Goal: Download file/media

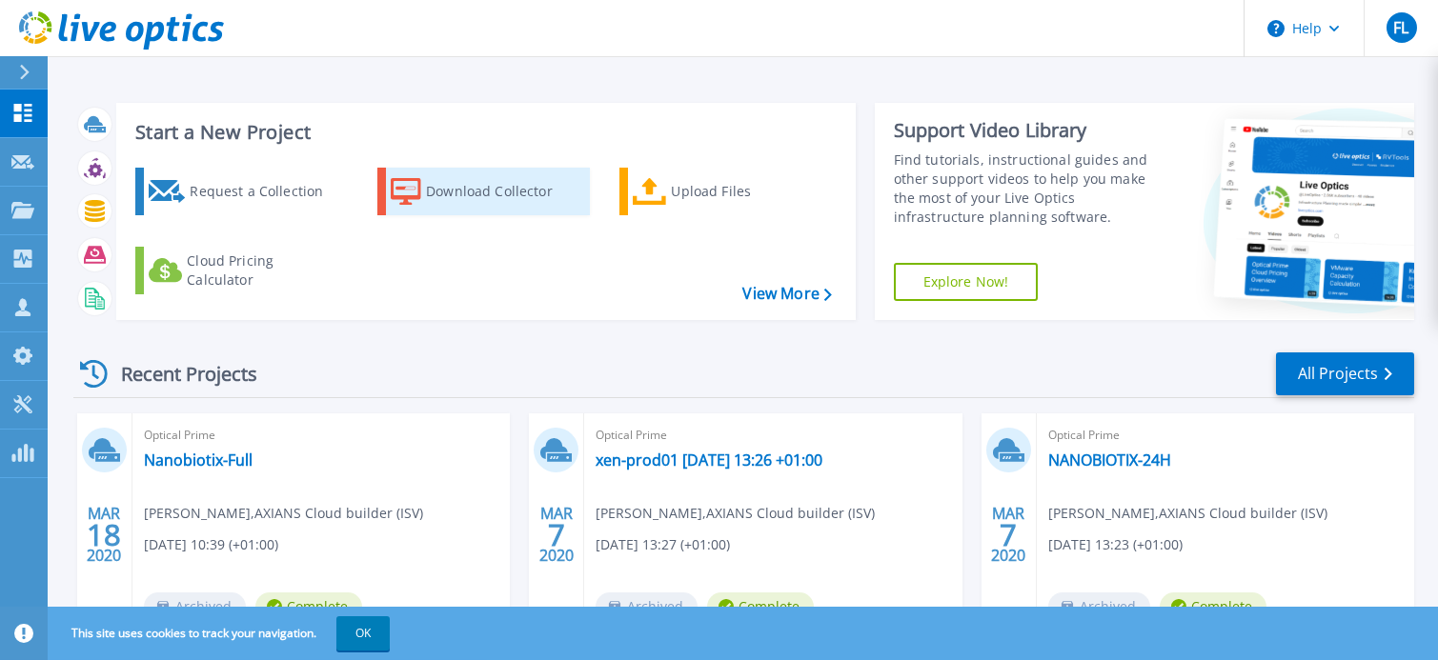
click at [498, 192] on div "Download Collector" at bounding box center [502, 191] width 152 height 38
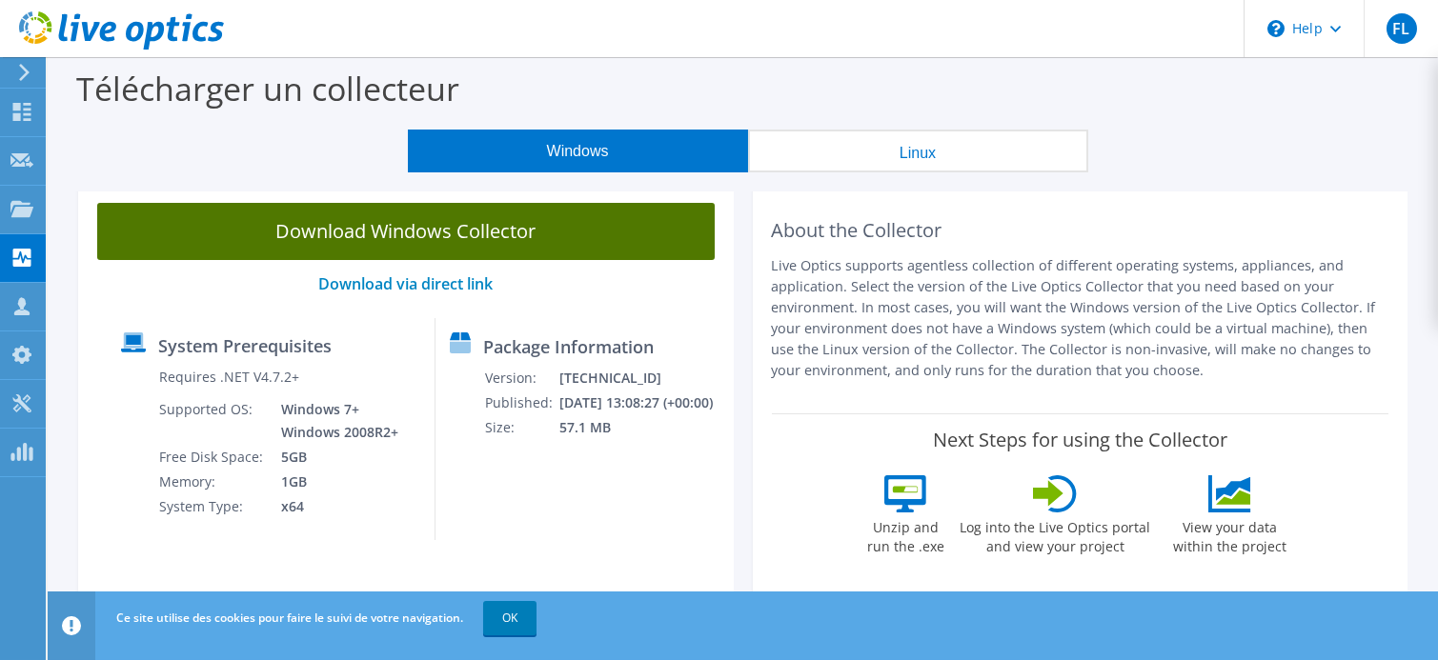
click at [478, 227] on link "Download Windows Collector" at bounding box center [405, 231] width 617 height 57
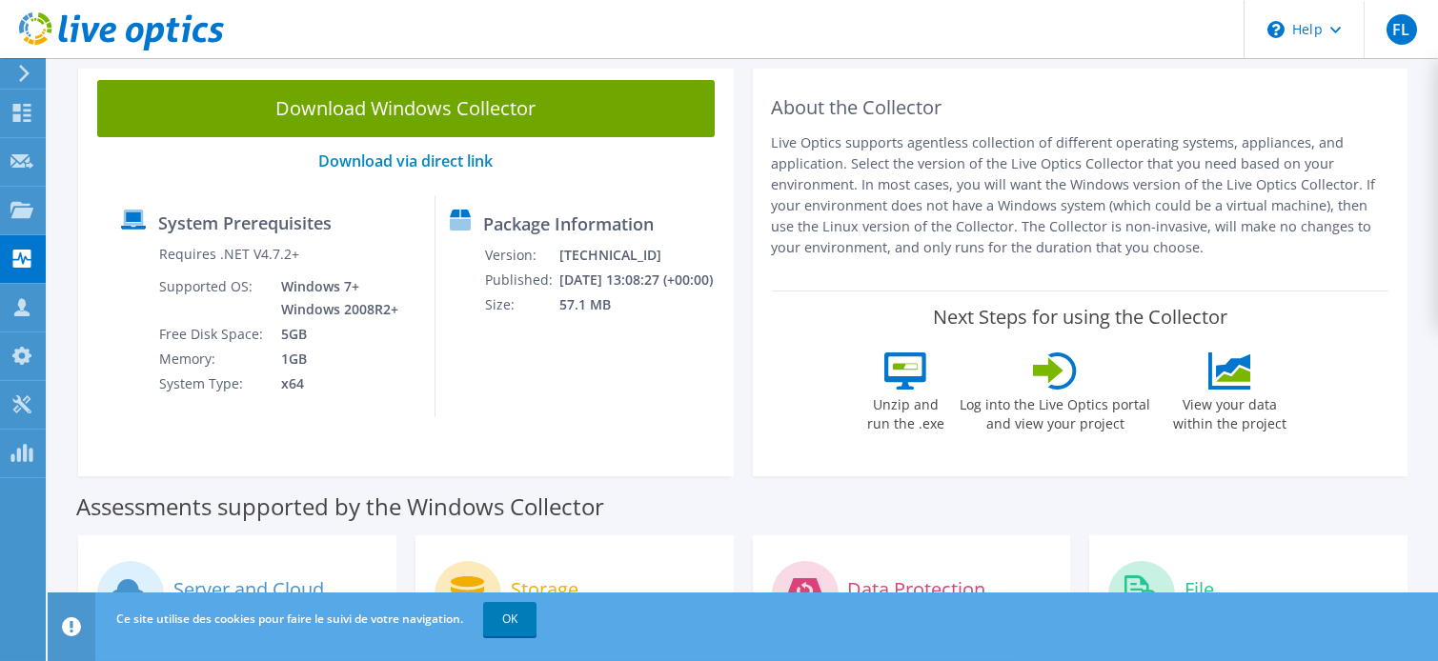
scroll to position [94, 0]
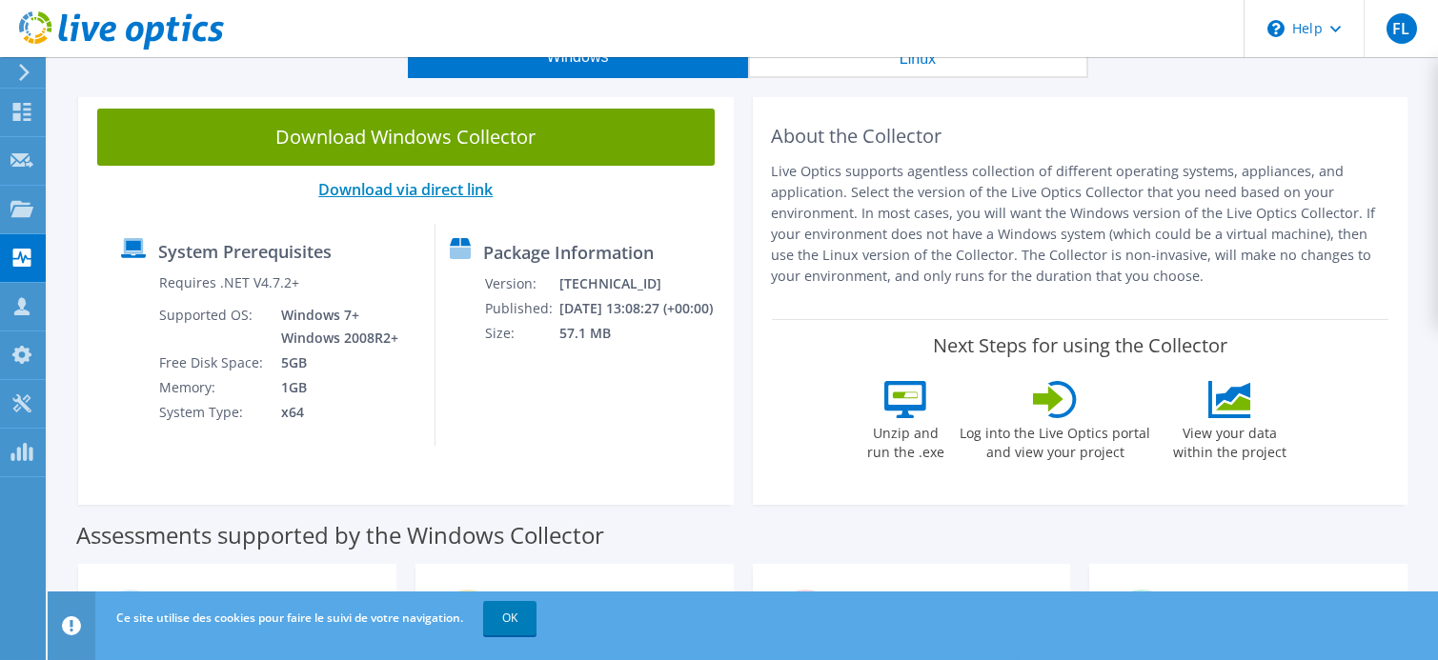
click at [415, 188] on link "Download via direct link" at bounding box center [405, 189] width 174 height 21
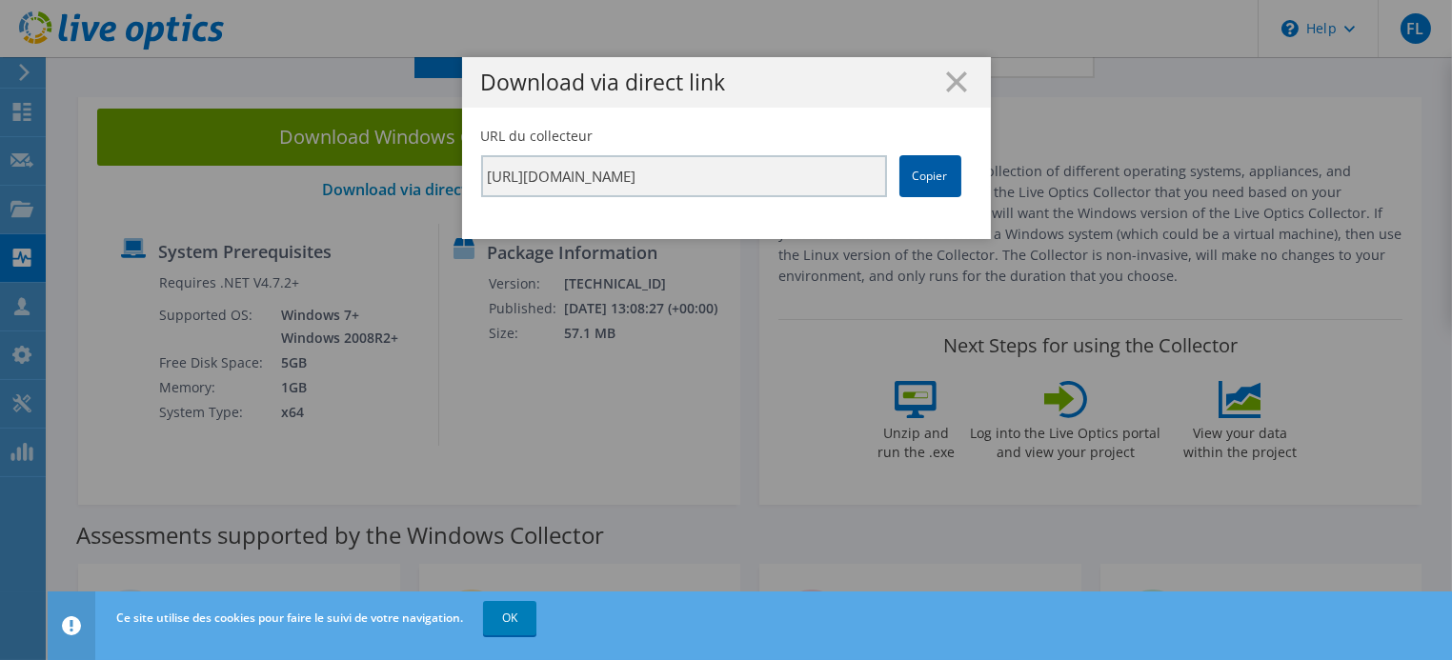
click at [918, 179] on link "Copier" at bounding box center [930, 176] width 62 height 42
click at [951, 74] on icon at bounding box center [956, 81] width 21 height 21
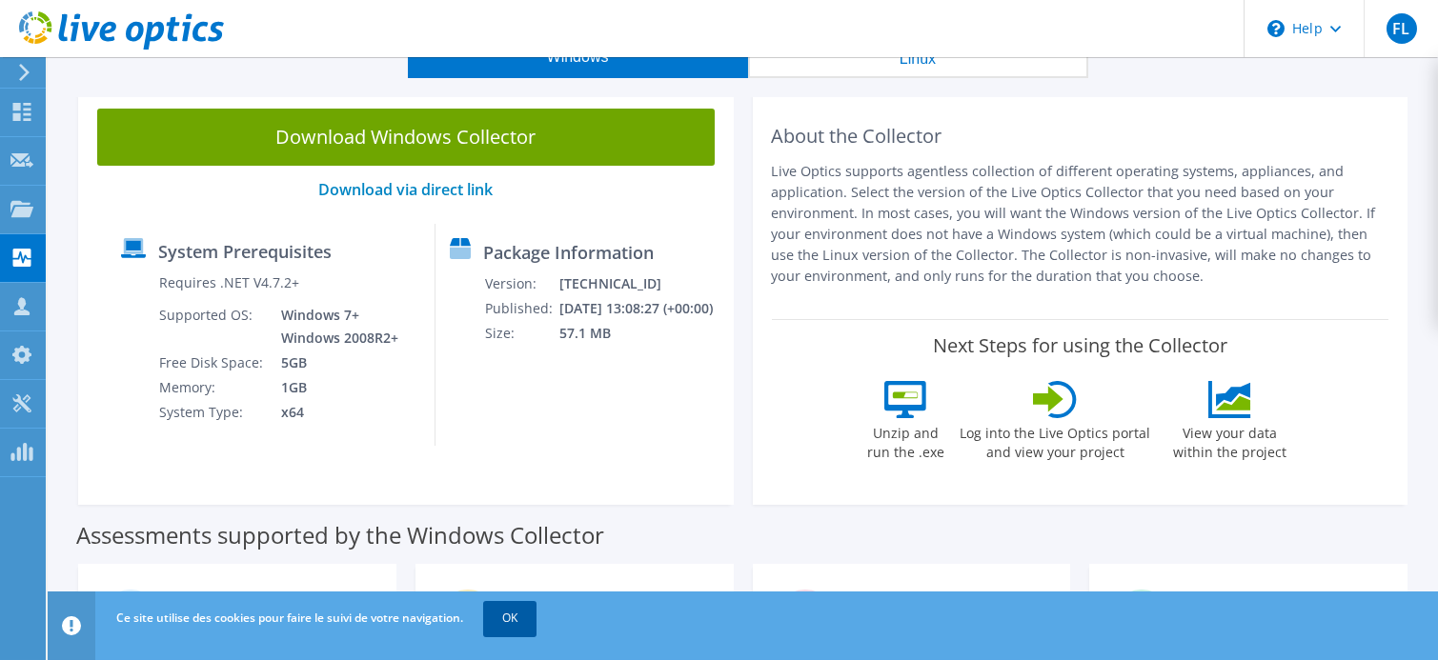
click at [518, 623] on link "OK" at bounding box center [509, 618] width 53 height 34
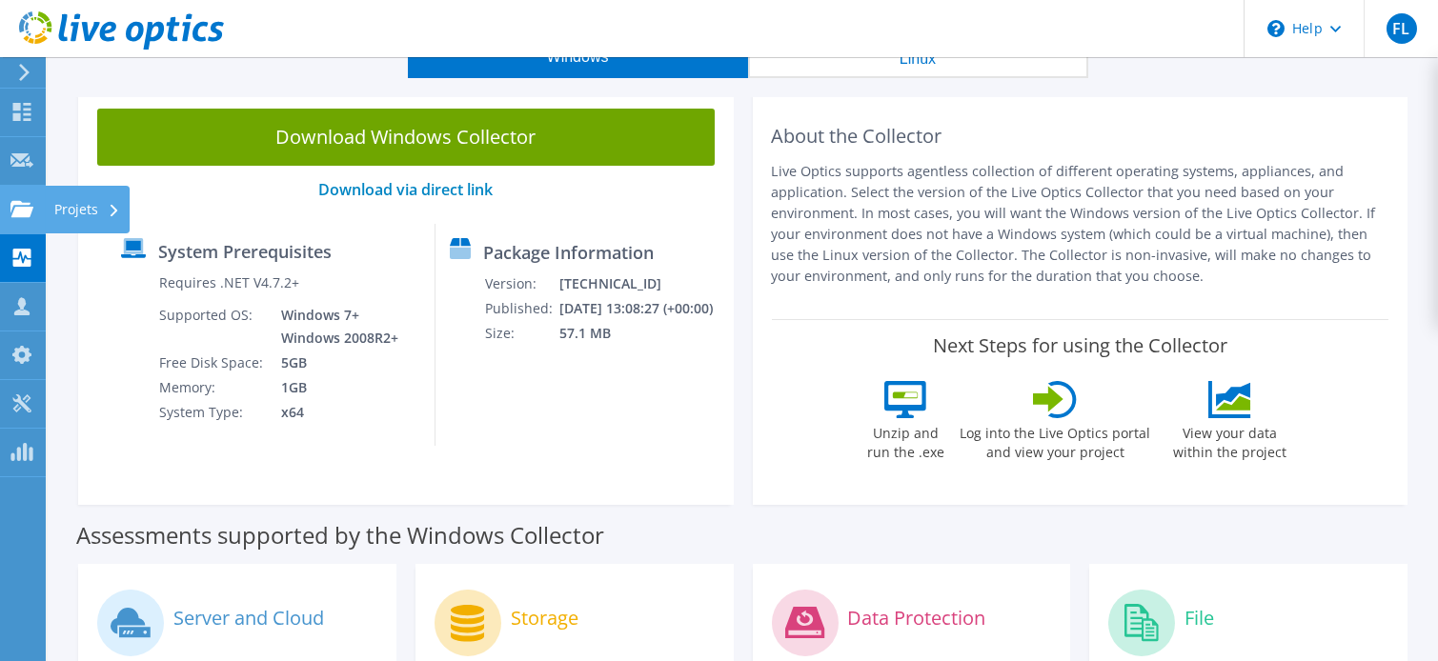
click at [17, 200] on use at bounding box center [21, 208] width 23 height 16
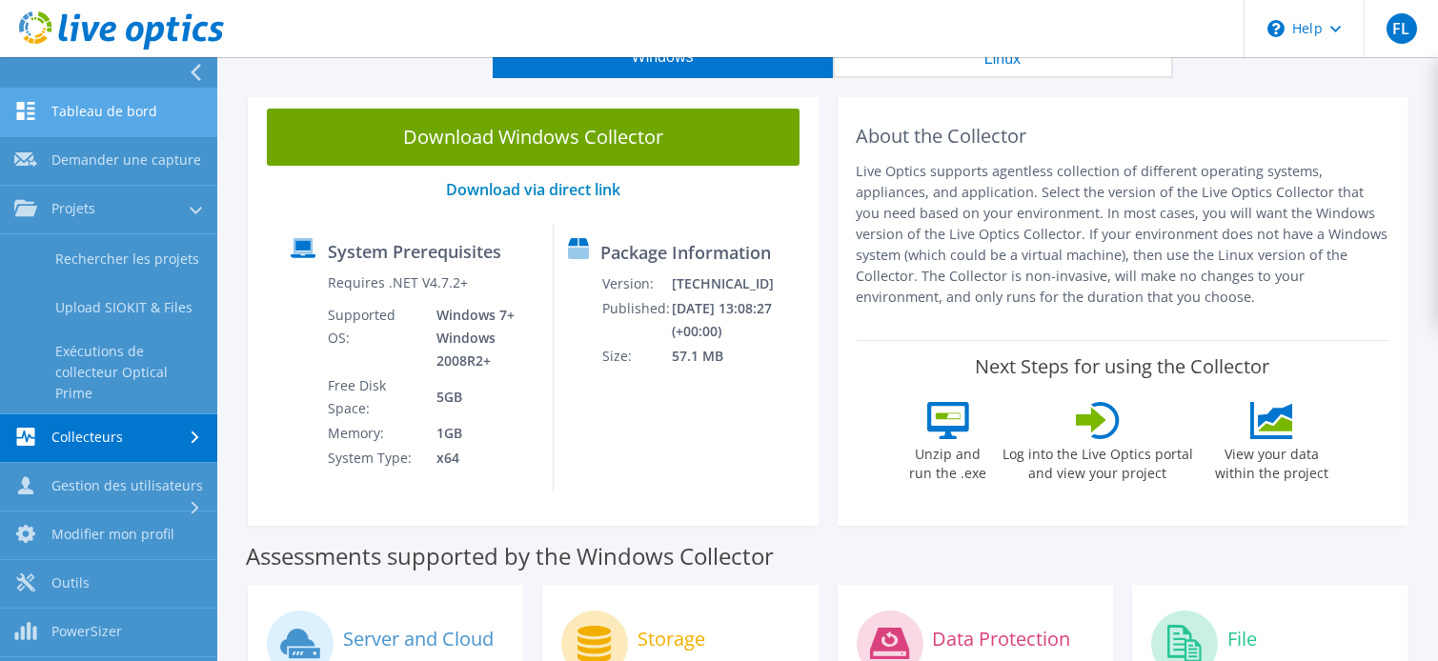
click at [113, 111] on link "Tableau de bord" at bounding box center [108, 113] width 217 height 49
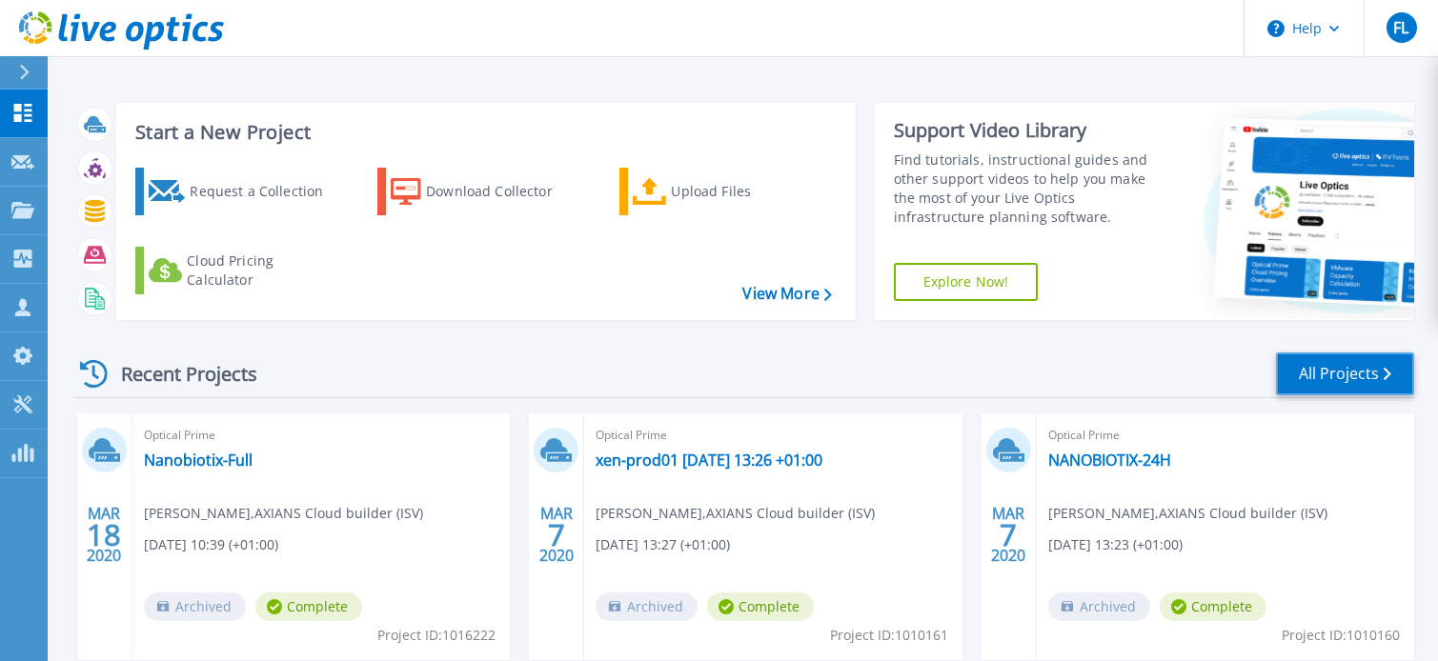
click at [1340, 373] on link "All Projects" at bounding box center [1345, 374] width 138 height 43
click at [923, 377] on div "Recent Projects All Projects" at bounding box center [743, 375] width 1341 height 48
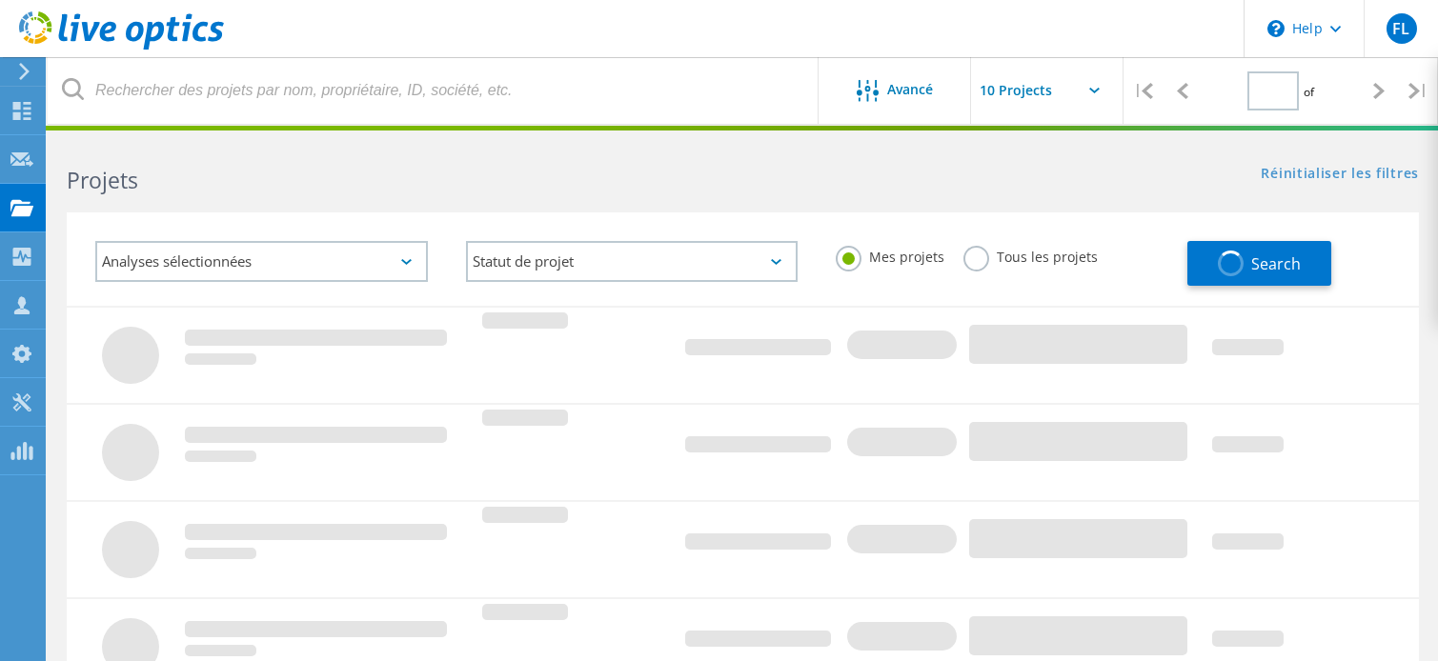
type input "1"
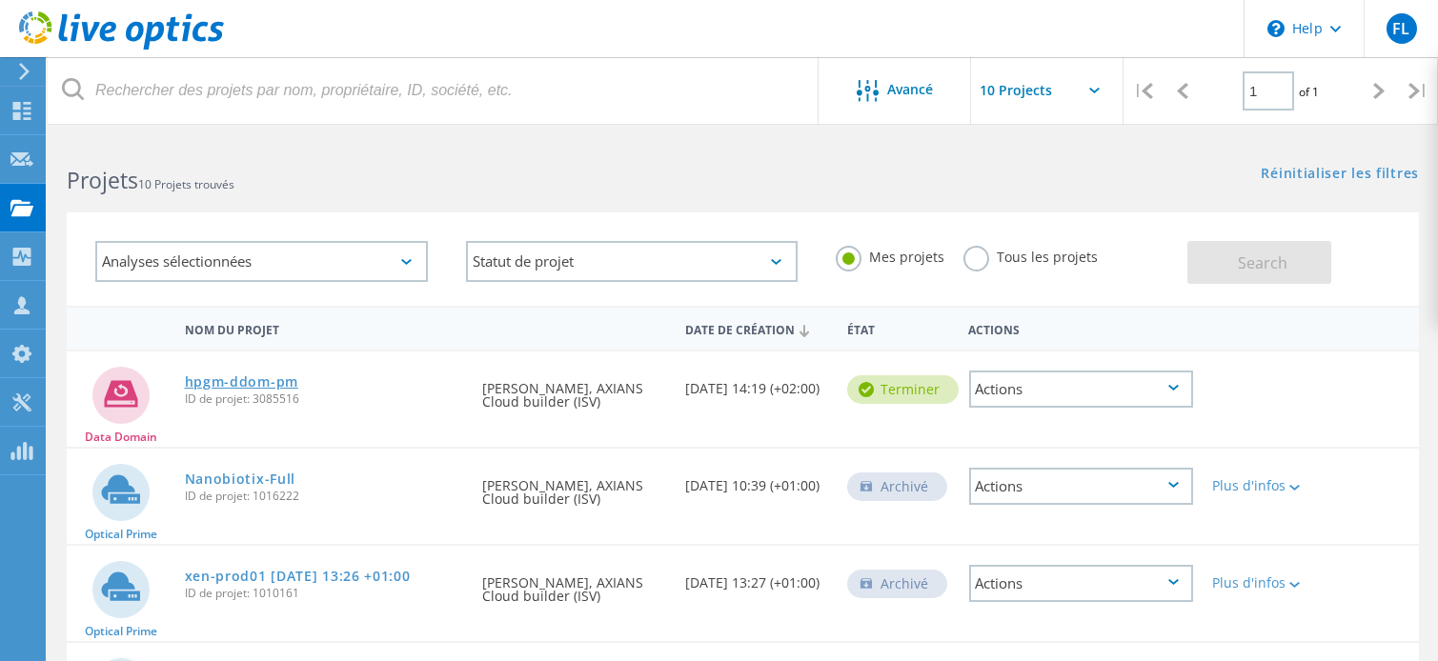
click at [252, 380] on link "hpgm-ddom-pm" at bounding box center [241, 381] width 113 height 13
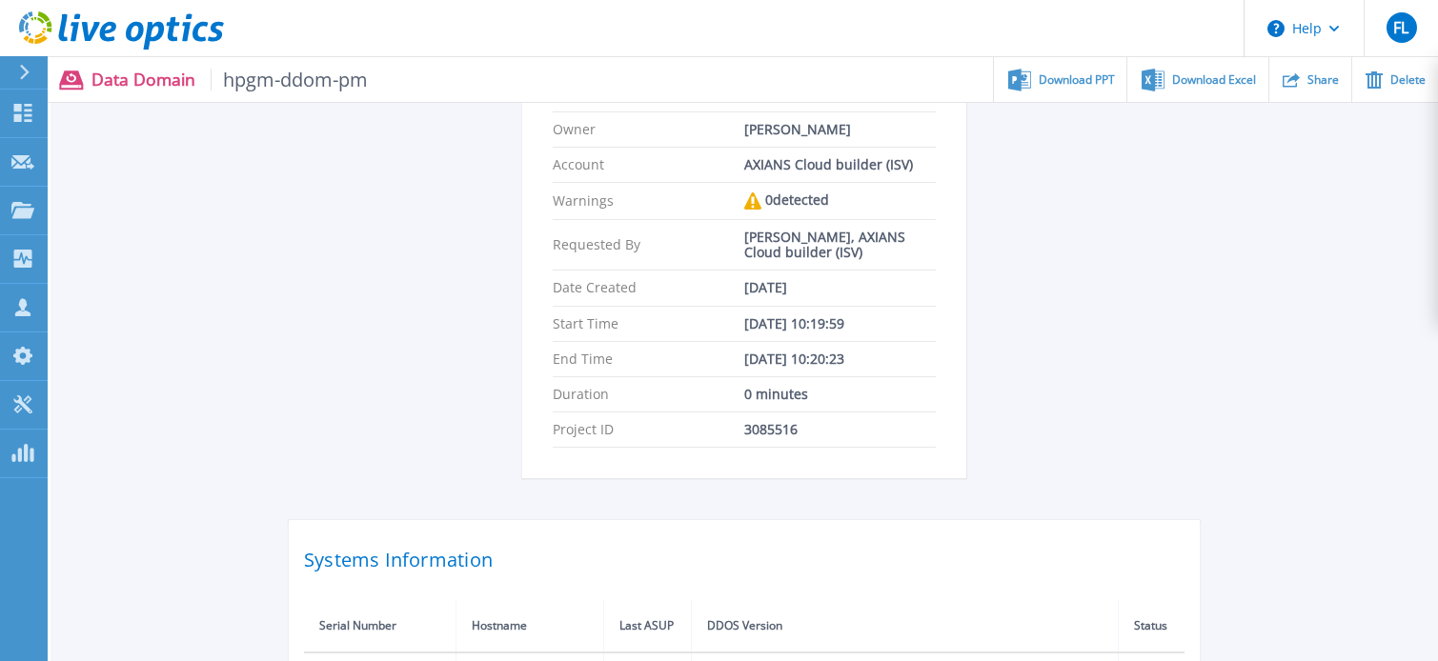
scroll to position [380, 0]
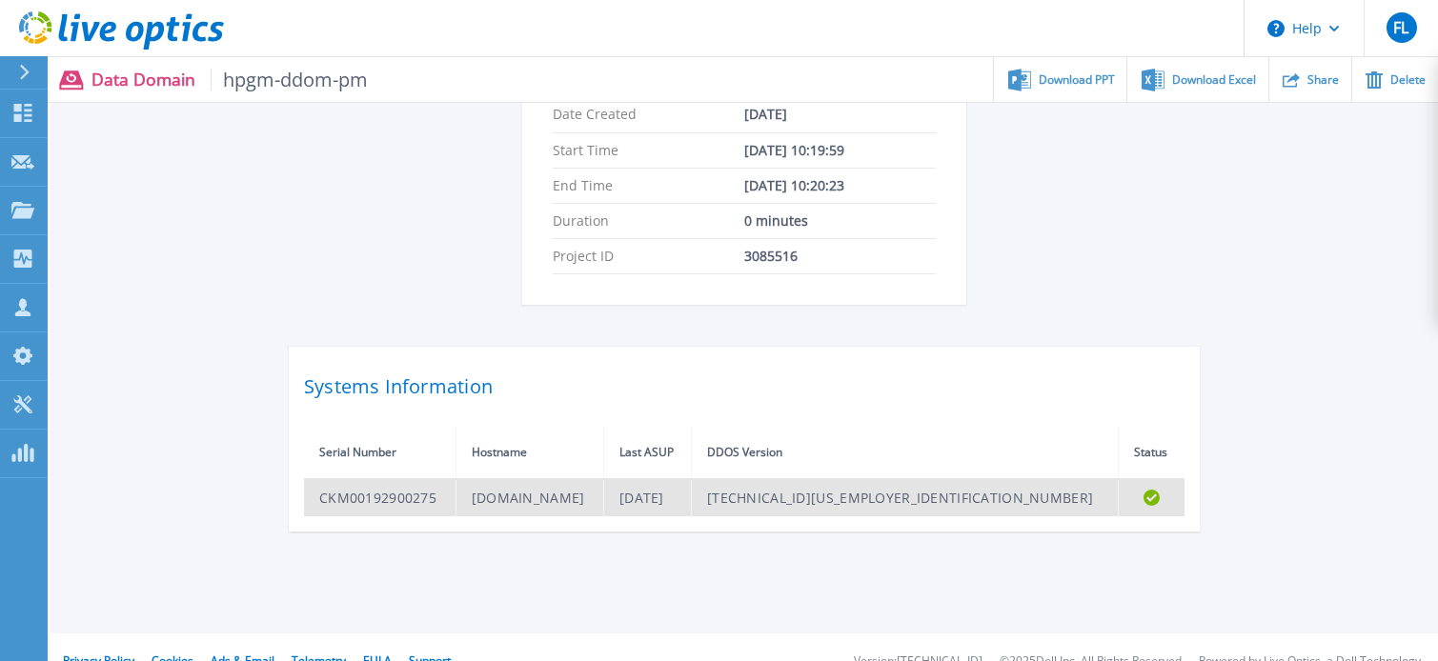
click at [389, 494] on td "CKM00192900275" at bounding box center [379, 497] width 151 height 37
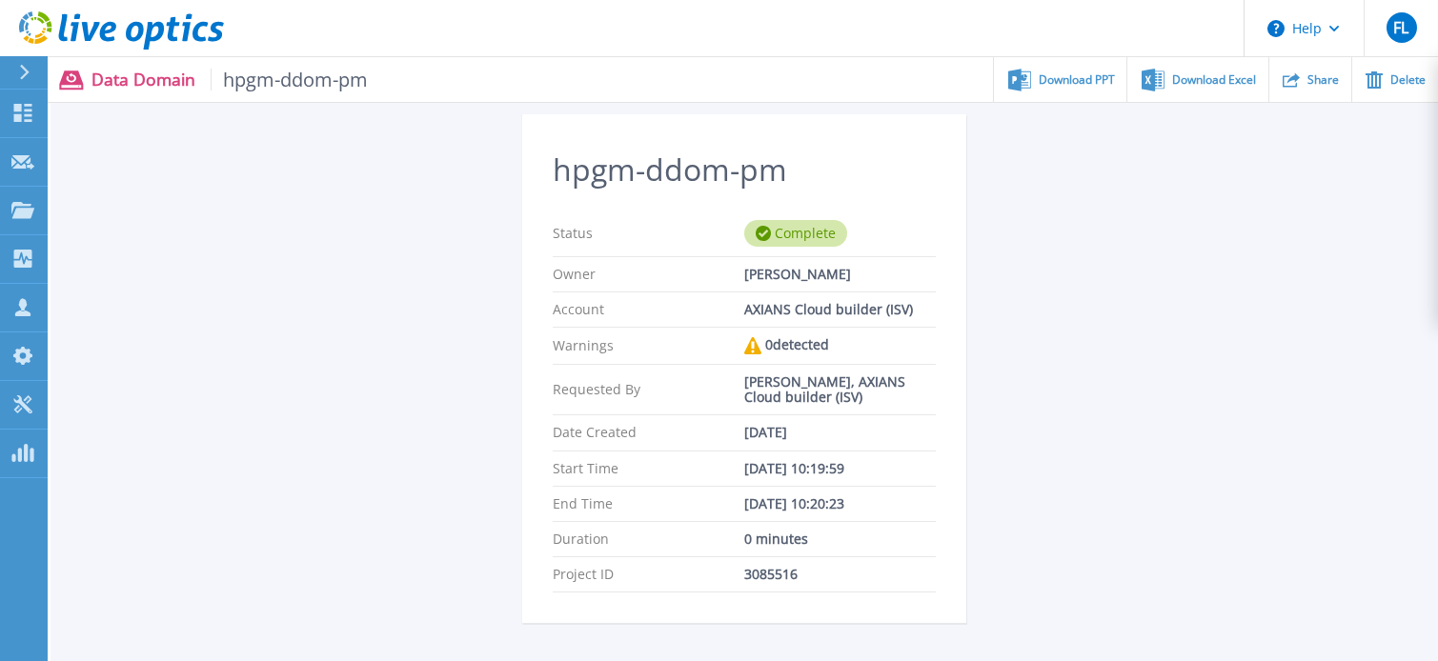
scroll to position [94, 0]
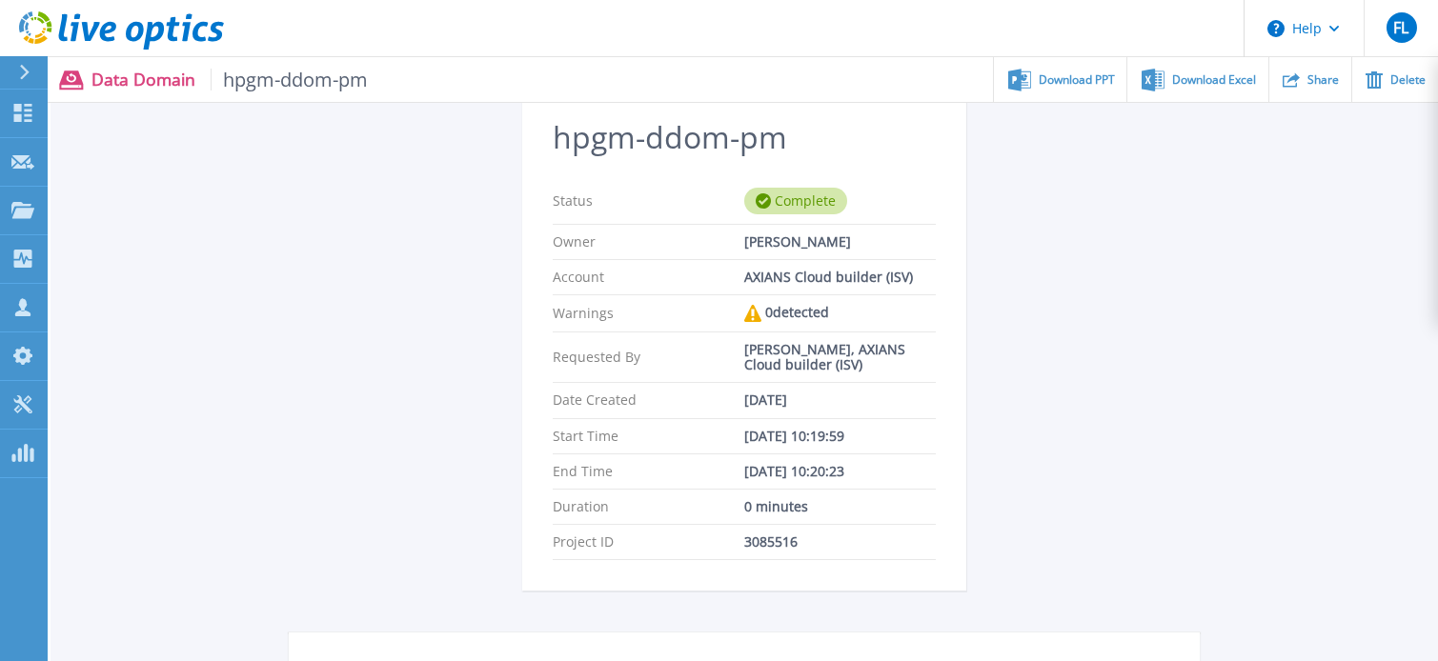
click at [110, 82] on p "Data Domain hpgm-ddom-pm" at bounding box center [229, 80] width 277 height 22
click at [30, 71] on div at bounding box center [32, 72] width 30 height 32
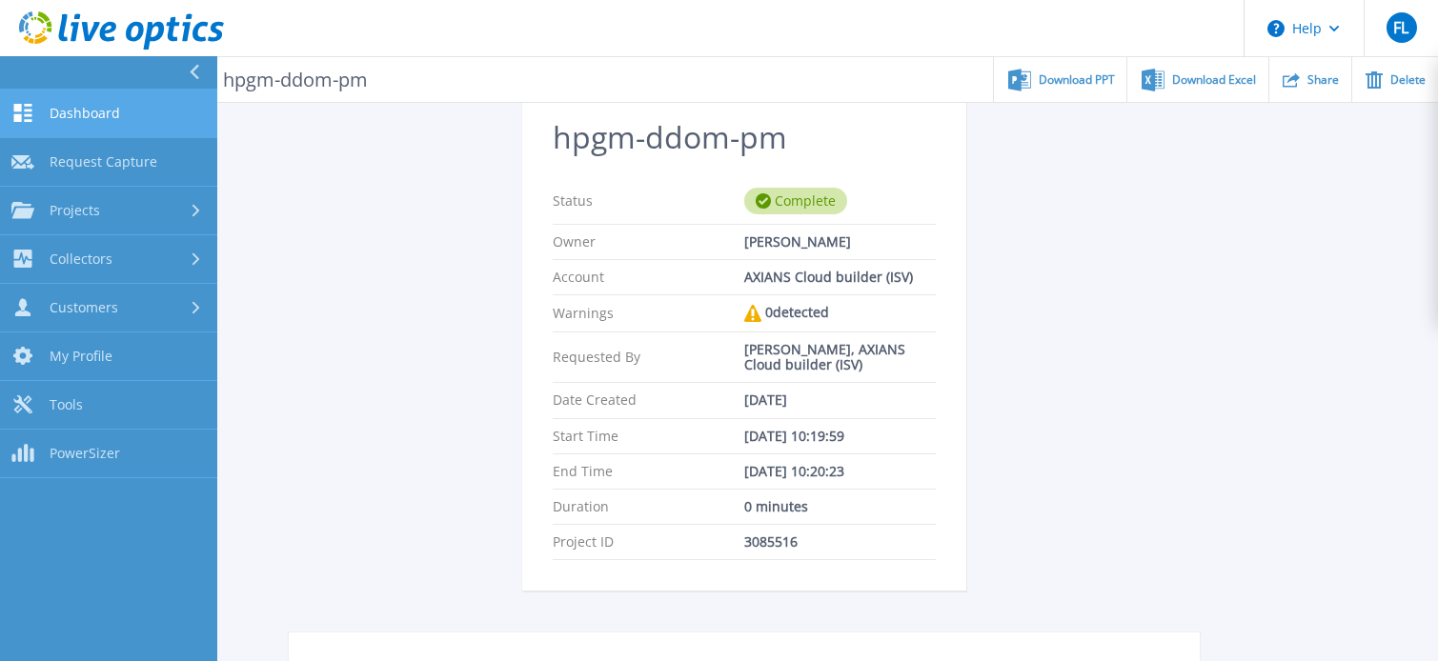
click at [85, 111] on span "Dashboard" at bounding box center [85, 113] width 71 height 17
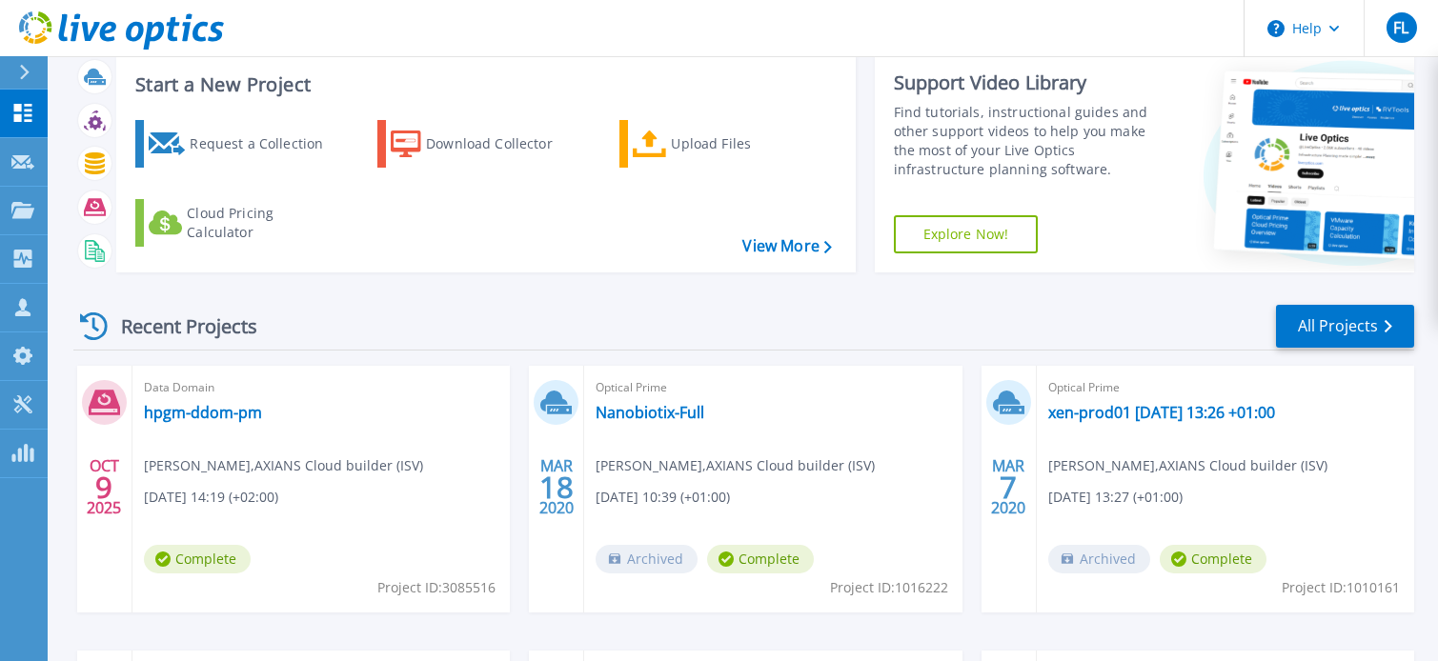
scroll to position [94, 0]
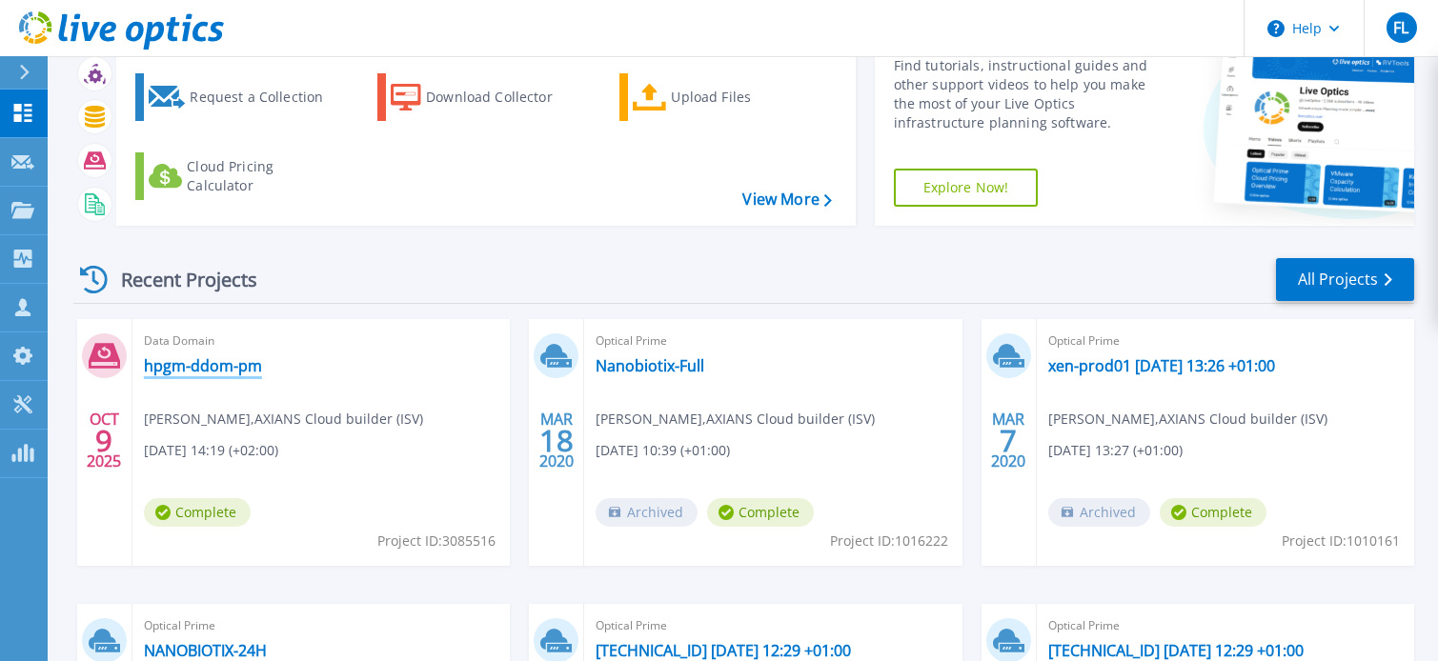
click at [198, 370] on link "hpgm-ddom-pm" at bounding box center [203, 365] width 118 height 19
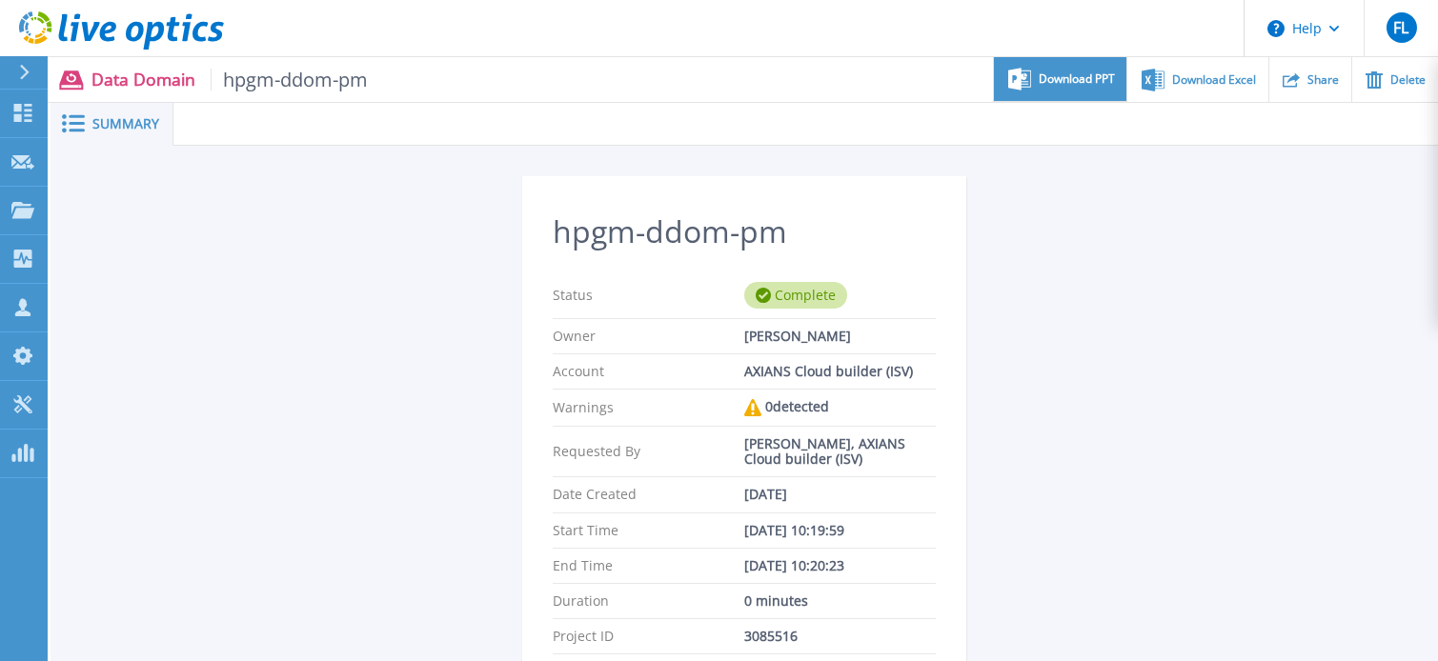
click at [1079, 76] on span "Download PPT" at bounding box center [1077, 78] width 76 height 11
click at [19, 71] on icon at bounding box center [24, 72] width 10 height 15
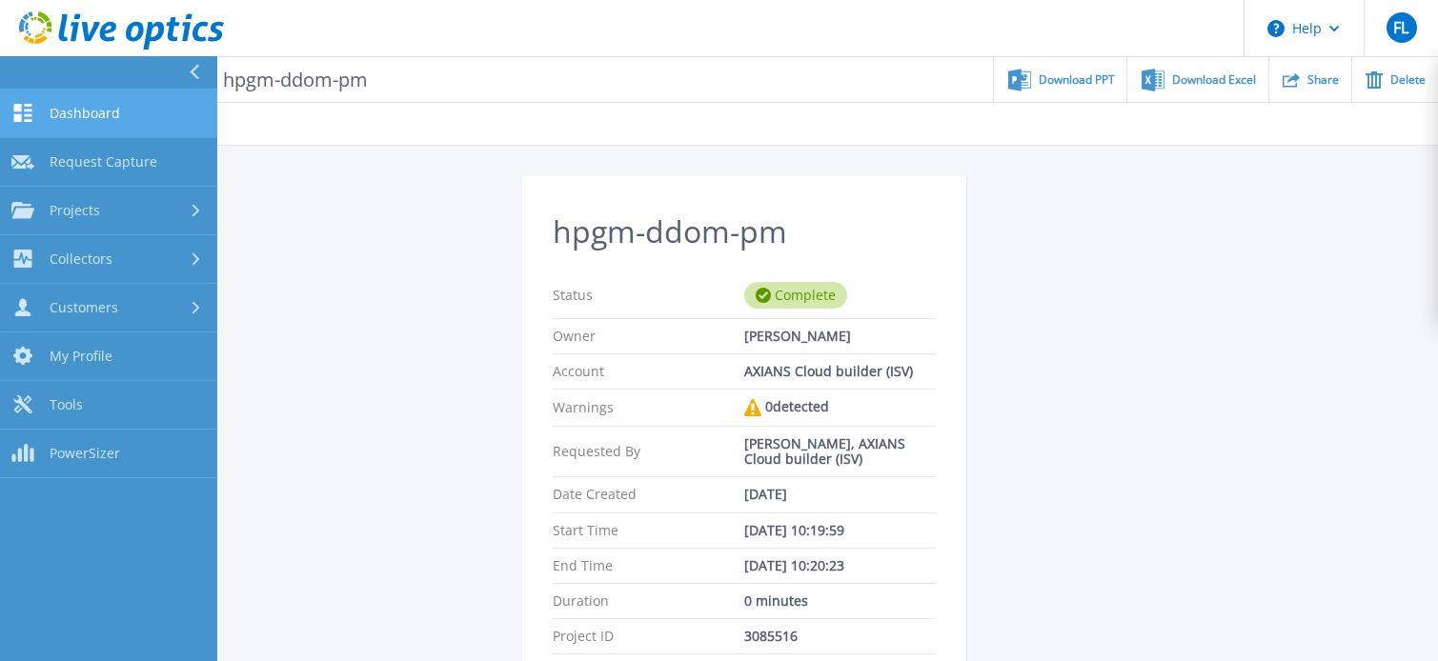
click at [86, 116] on span "Dashboard" at bounding box center [85, 113] width 71 height 17
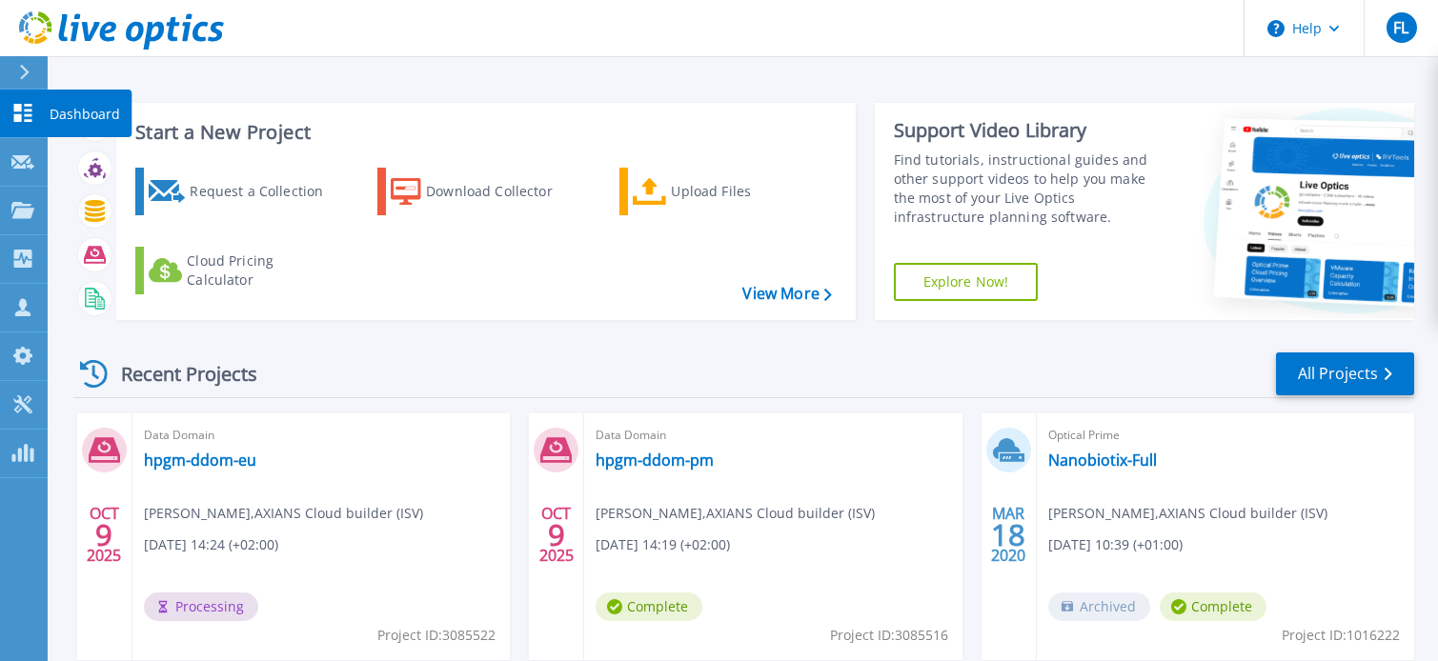
click at [27, 111] on icon at bounding box center [22, 113] width 23 height 18
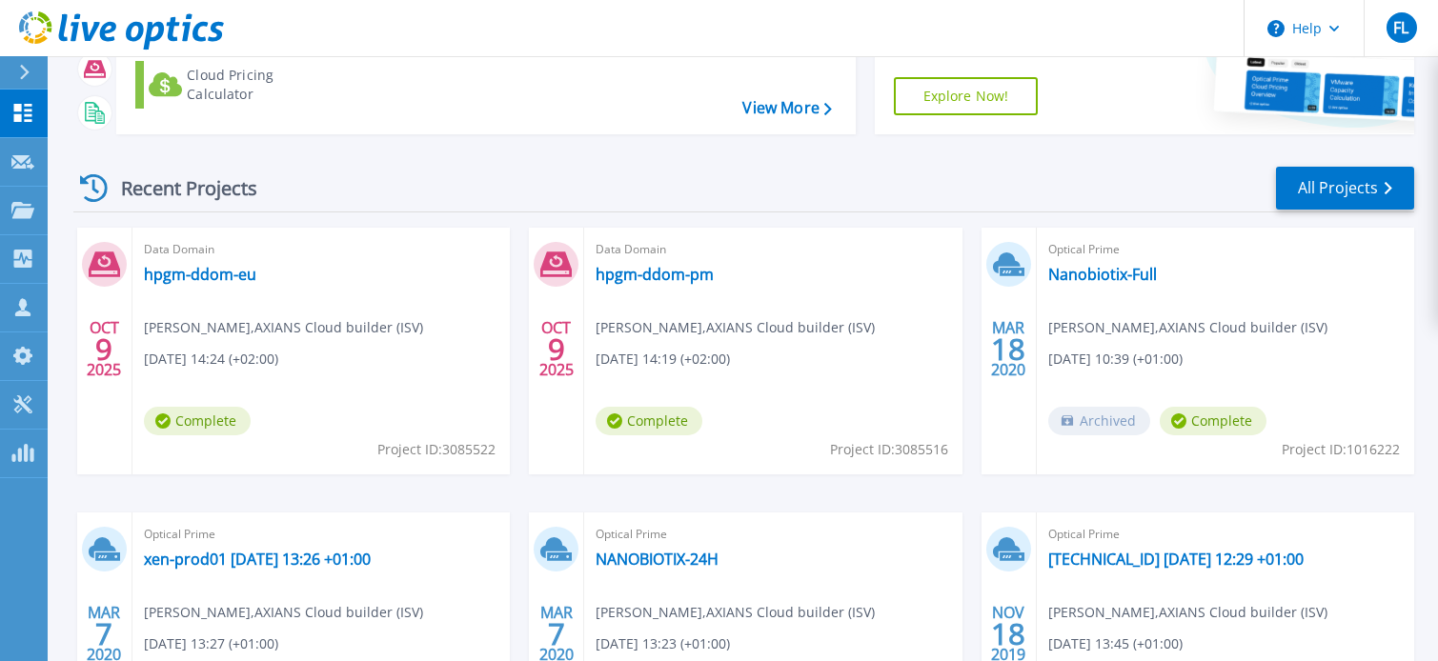
scroll to position [190, 0]
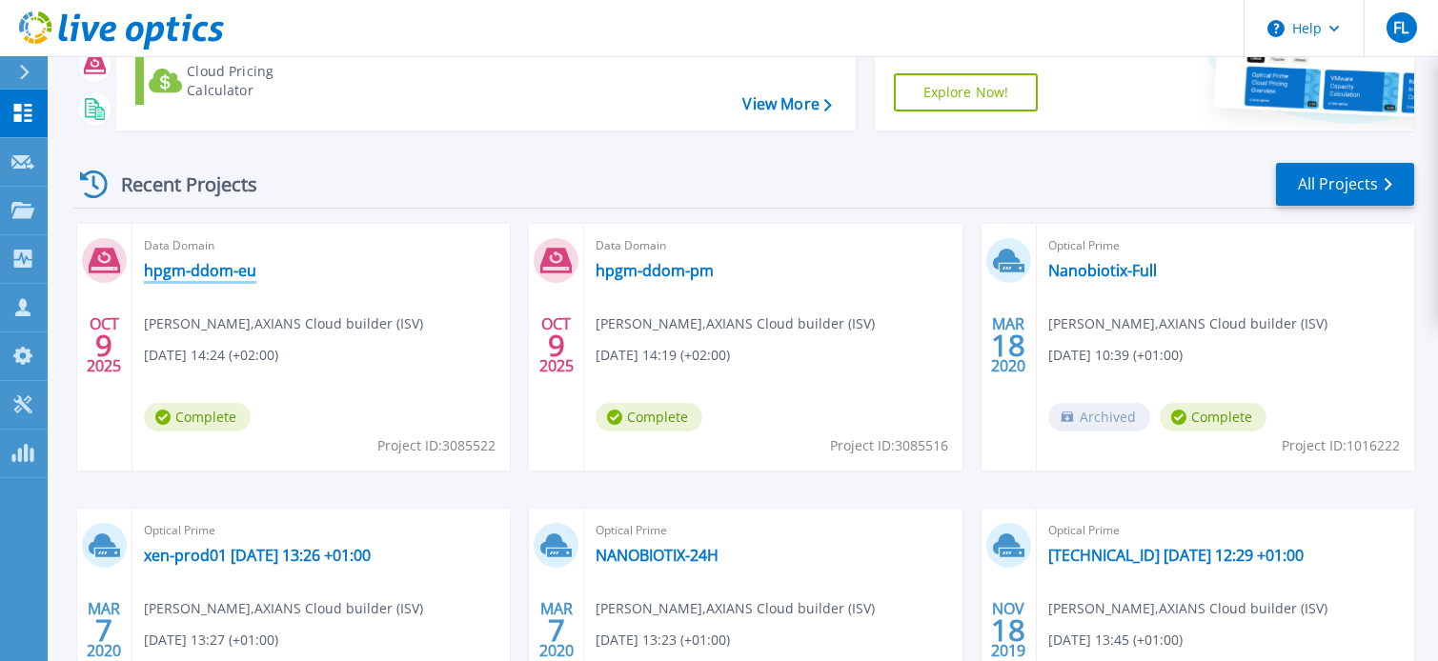
click at [225, 269] on link "hpgm-ddom-eu" at bounding box center [200, 270] width 112 height 19
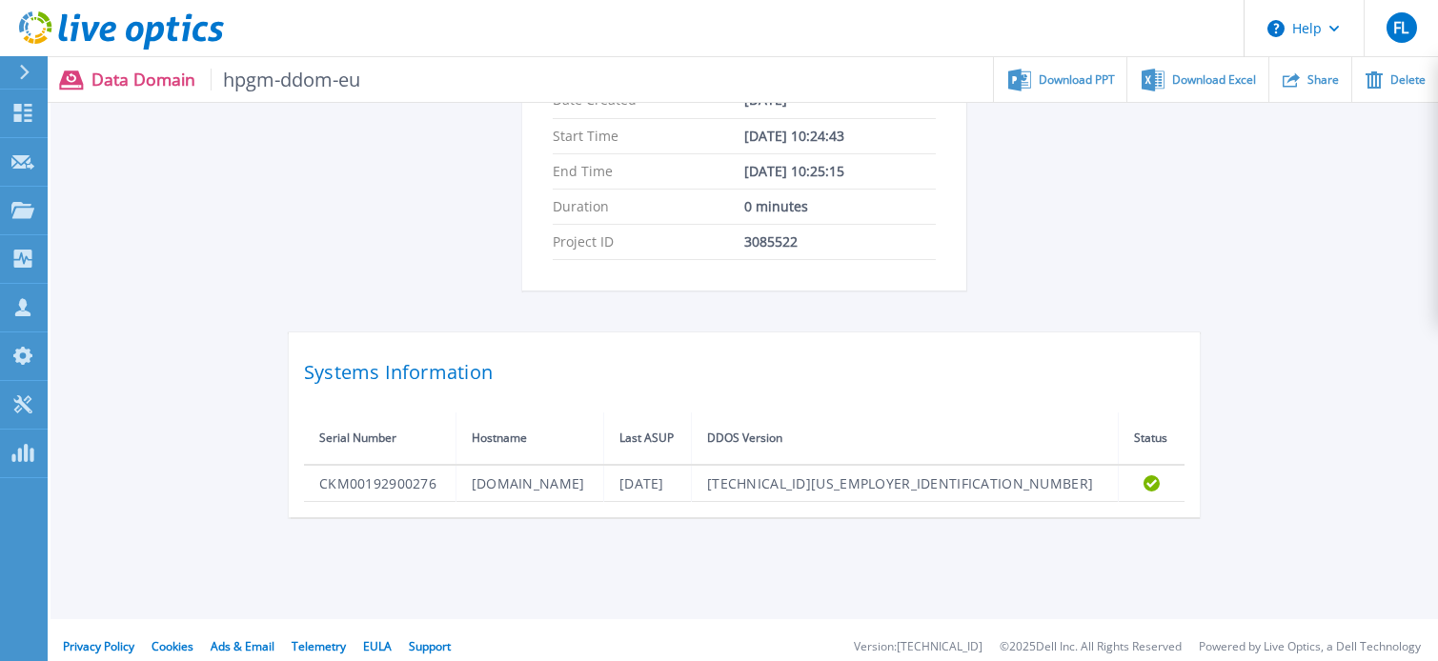
scroll to position [406, 0]
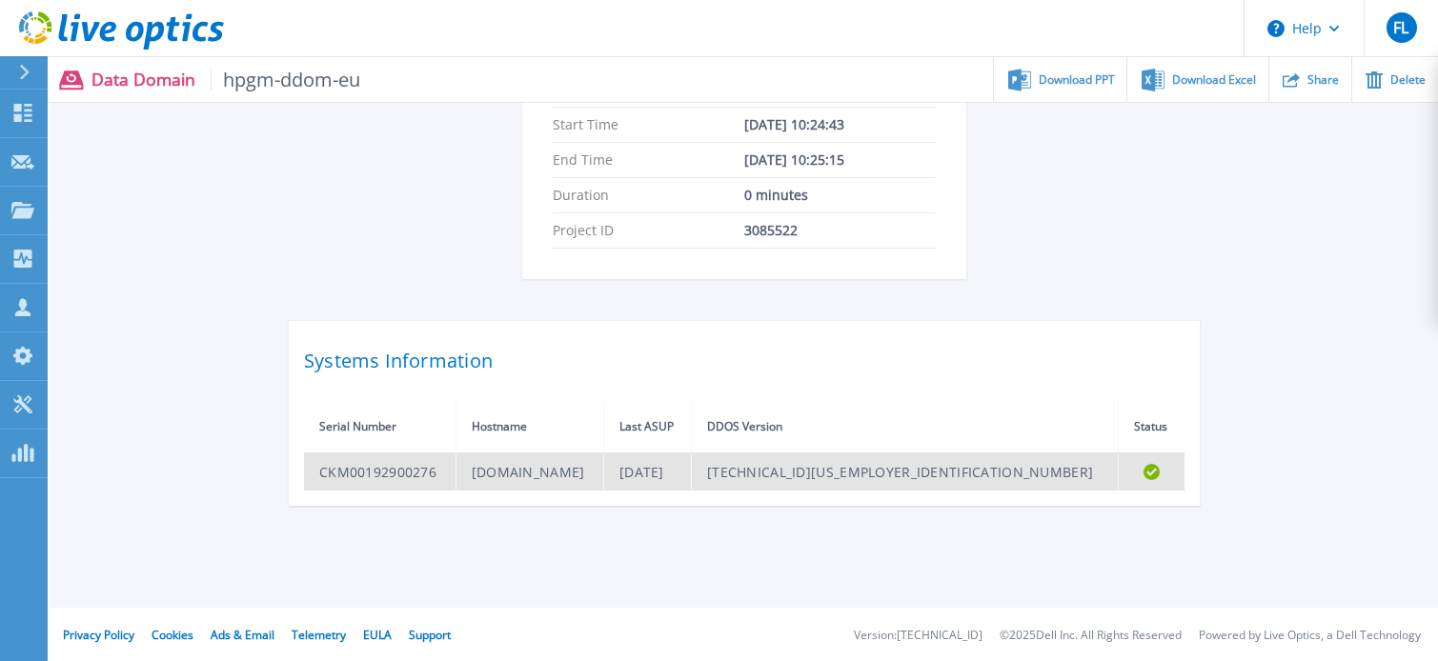
click at [992, 465] on td "[TECHNICAL_ID][US_EMPLOYER_IDENTIFICATION_NUMBER]" at bounding box center [905, 472] width 427 height 37
click at [333, 470] on td "CKM00192900276" at bounding box center [379, 472] width 151 height 37
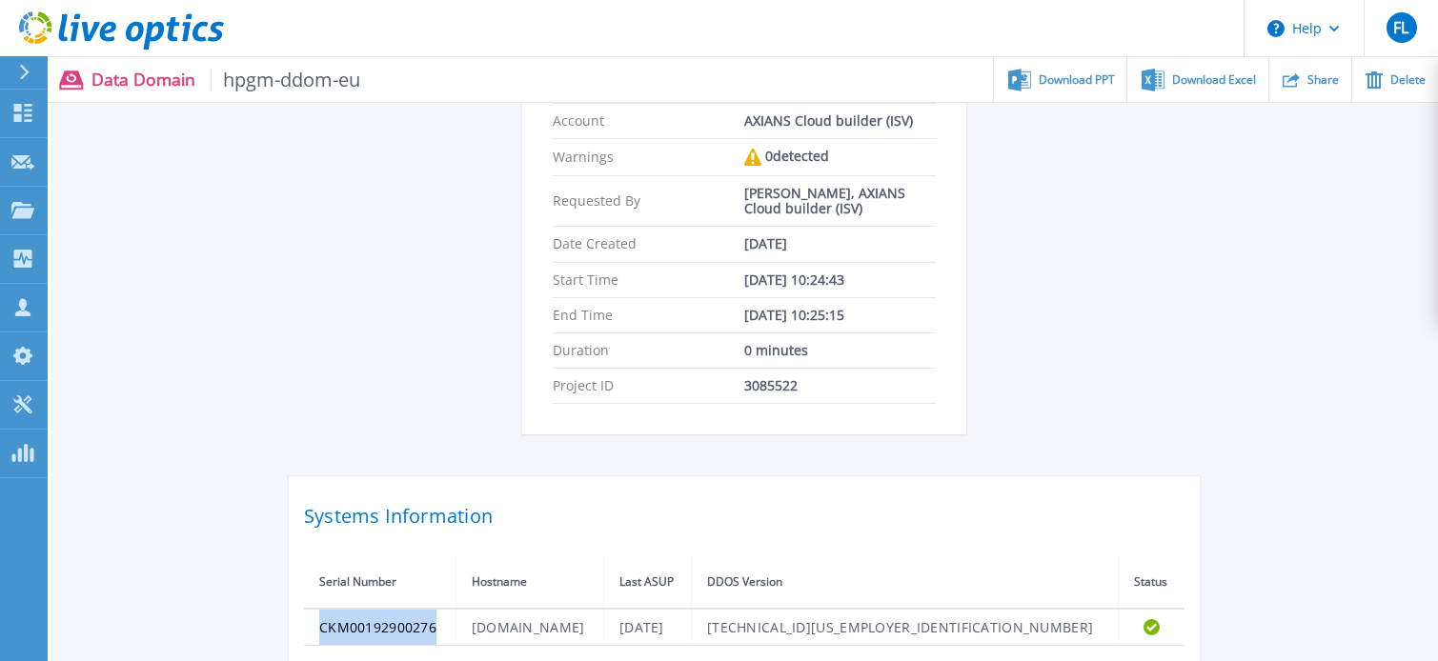
scroll to position [0, 0]
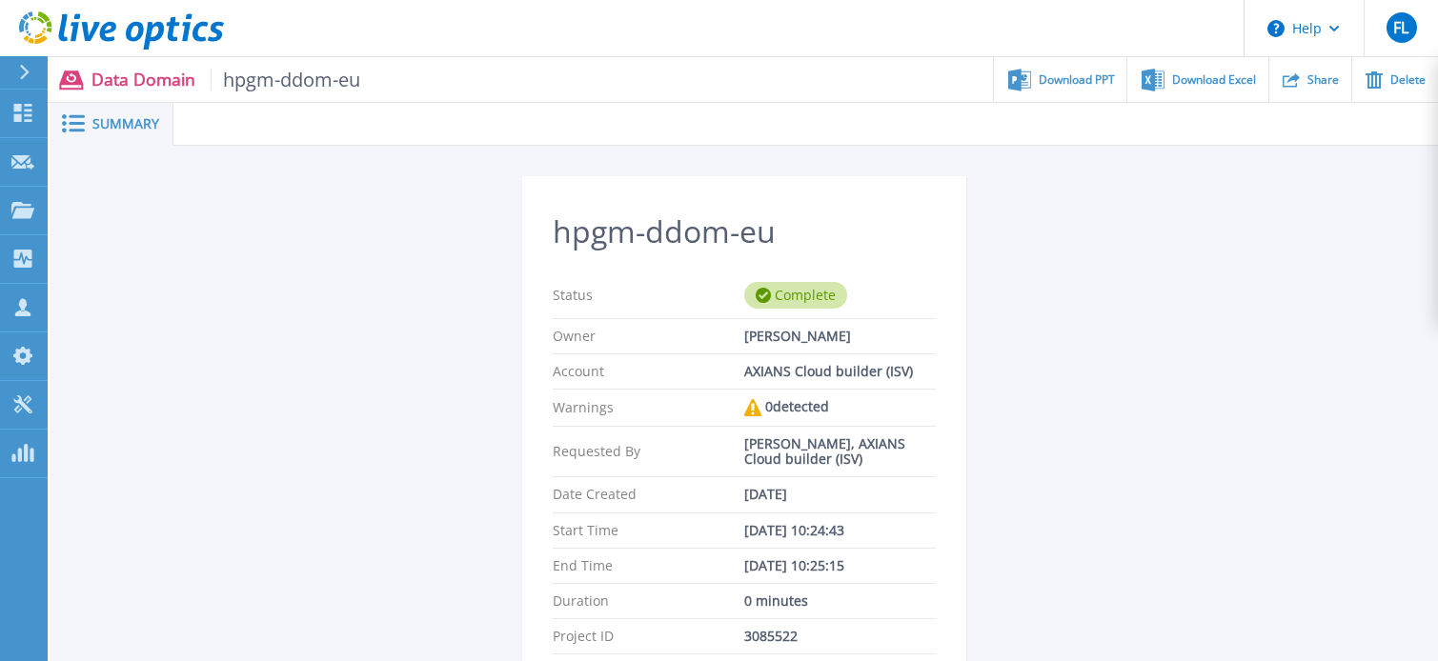
click at [1098, 303] on div "hpgm-ddom-eu Status Complete Owner Frederic LOUKA Account AXIANS Cloud builder …" at bounding box center [744, 544] width 911 height 736
click at [1072, 73] on span "Download PPT" at bounding box center [1077, 78] width 76 height 11
click at [22, 112] on icon at bounding box center [22, 113] width 23 height 18
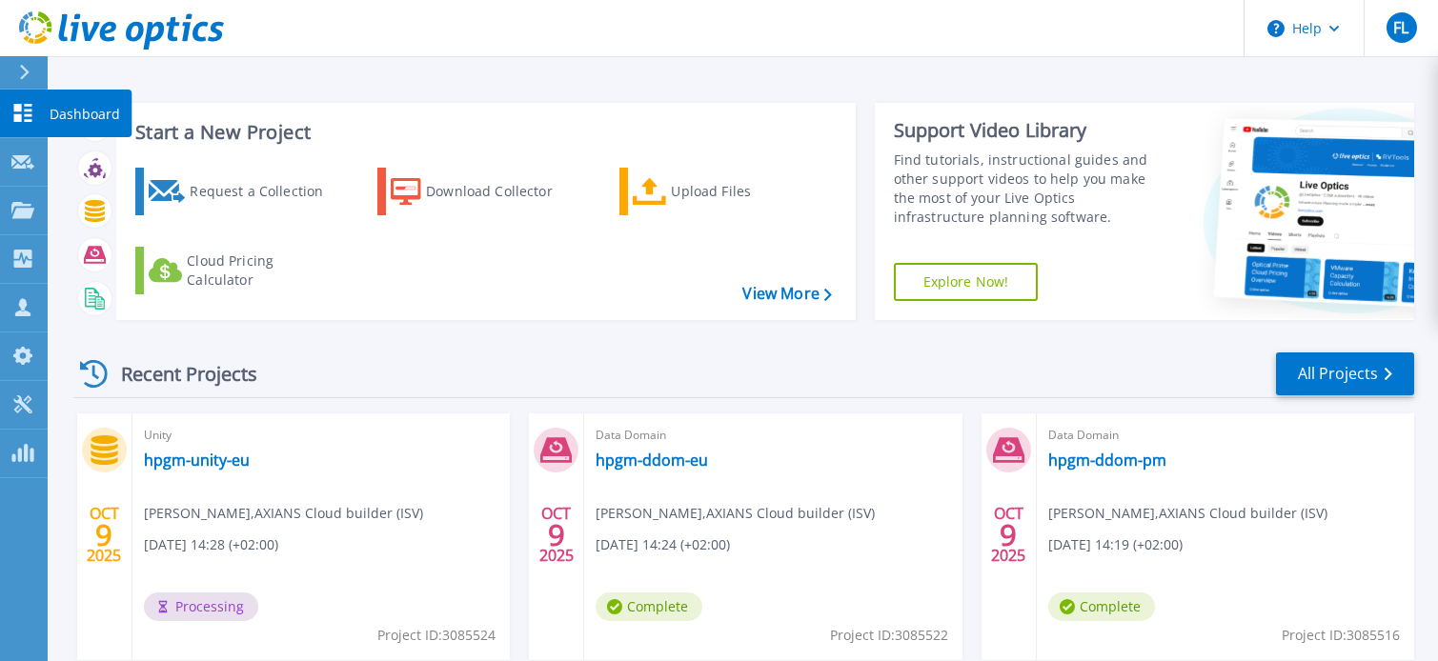
click at [25, 118] on icon at bounding box center [22, 113] width 23 height 18
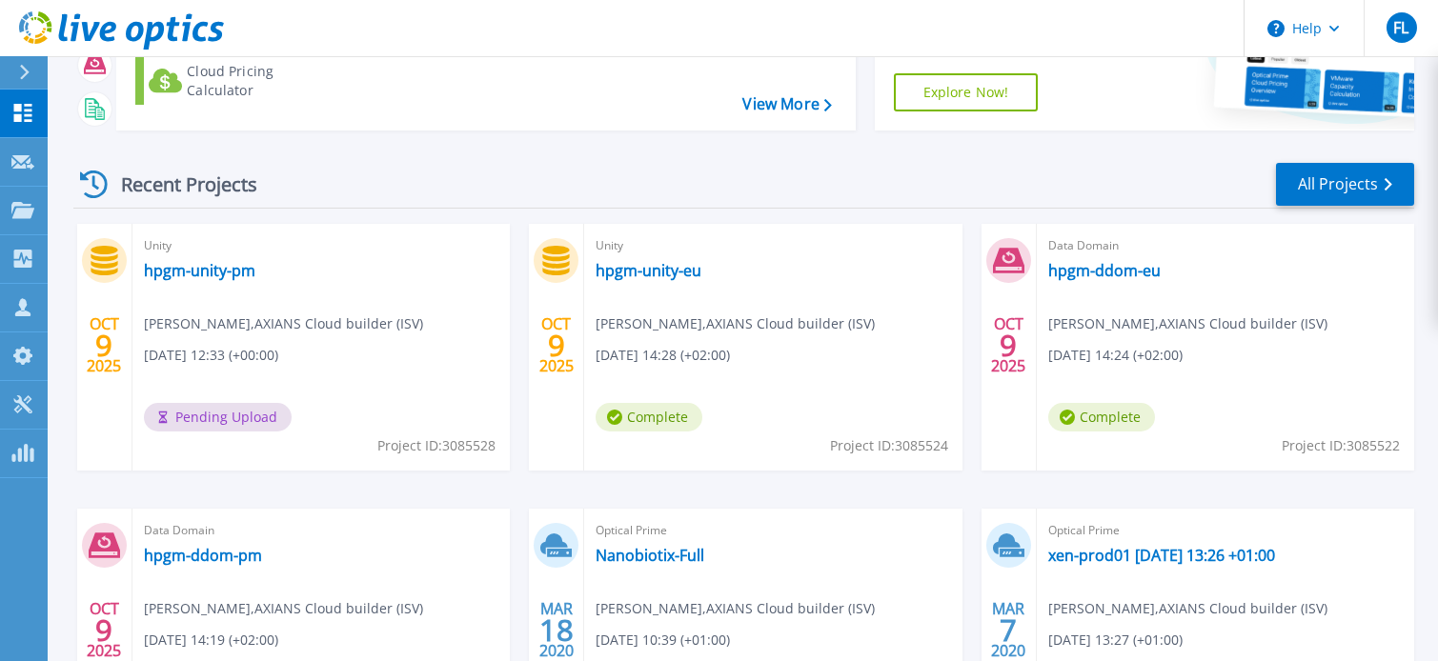
scroll to position [285, 0]
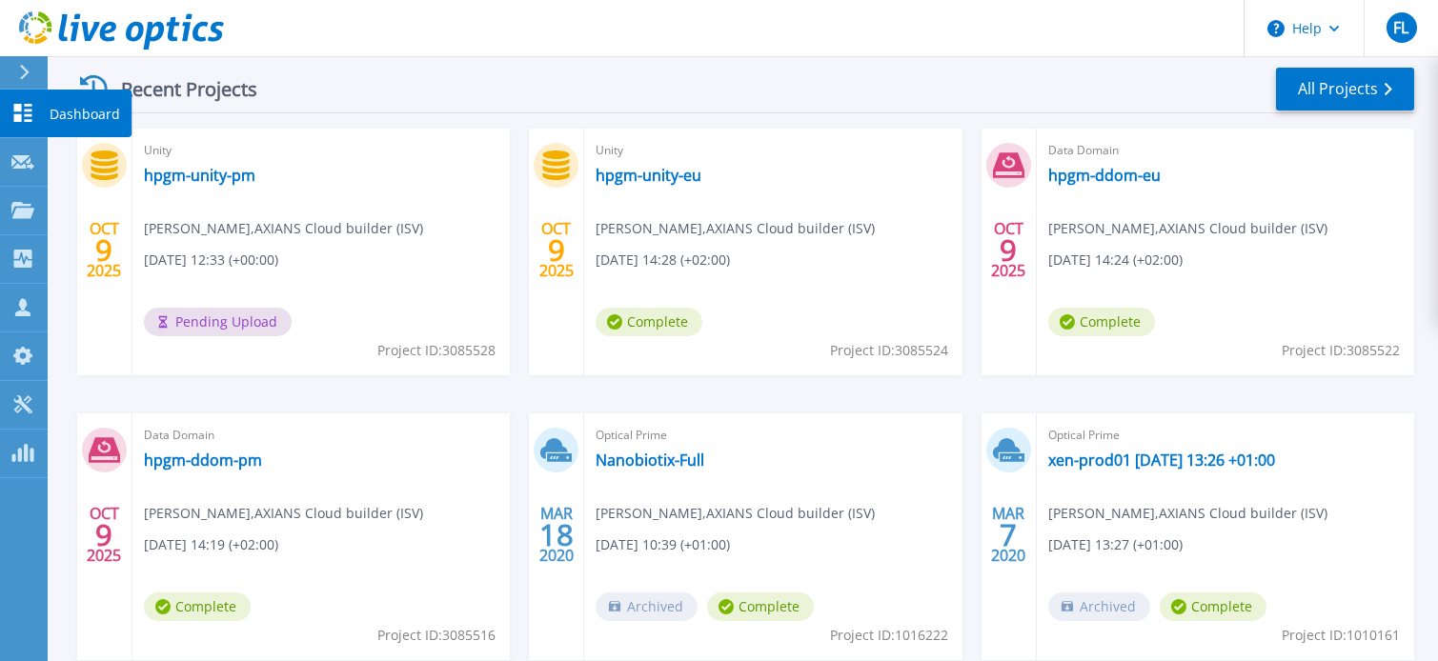
click at [18, 117] on icon at bounding box center [23, 113] width 18 height 18
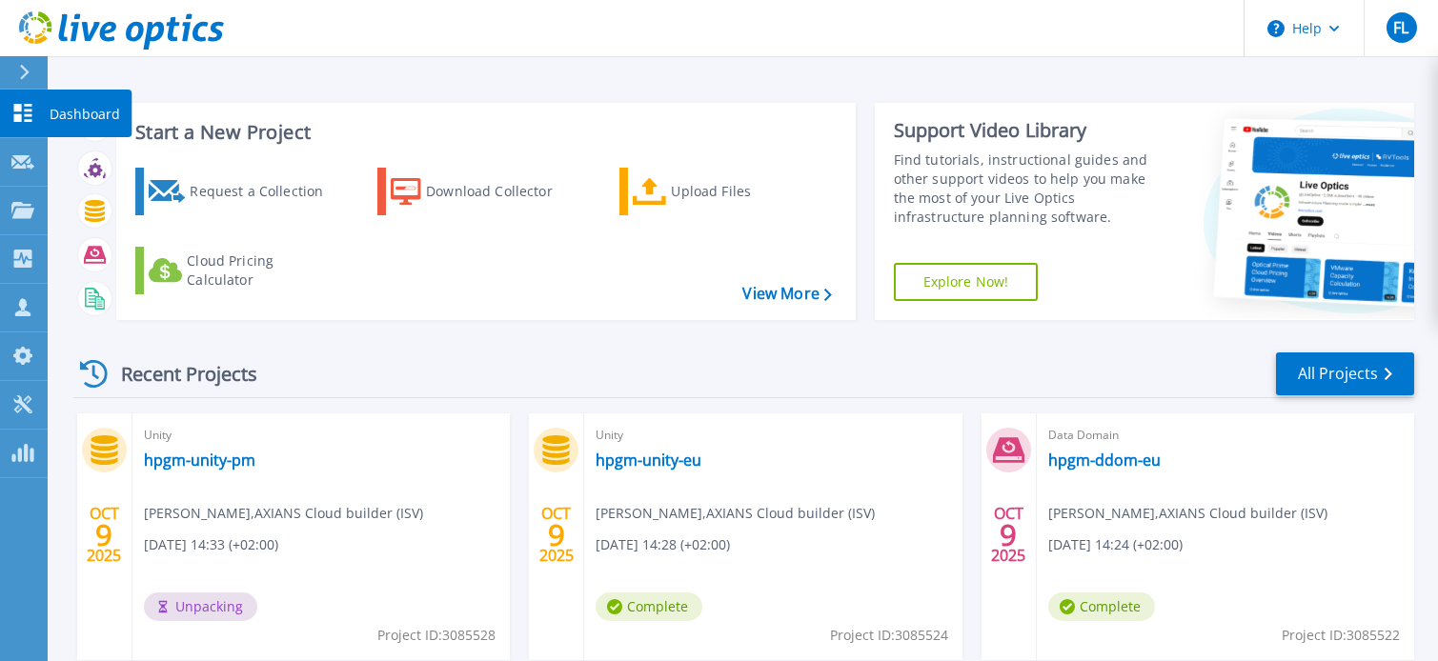
click at [20, 111] on icon at bounding box center [22, 113] width 23 height 18
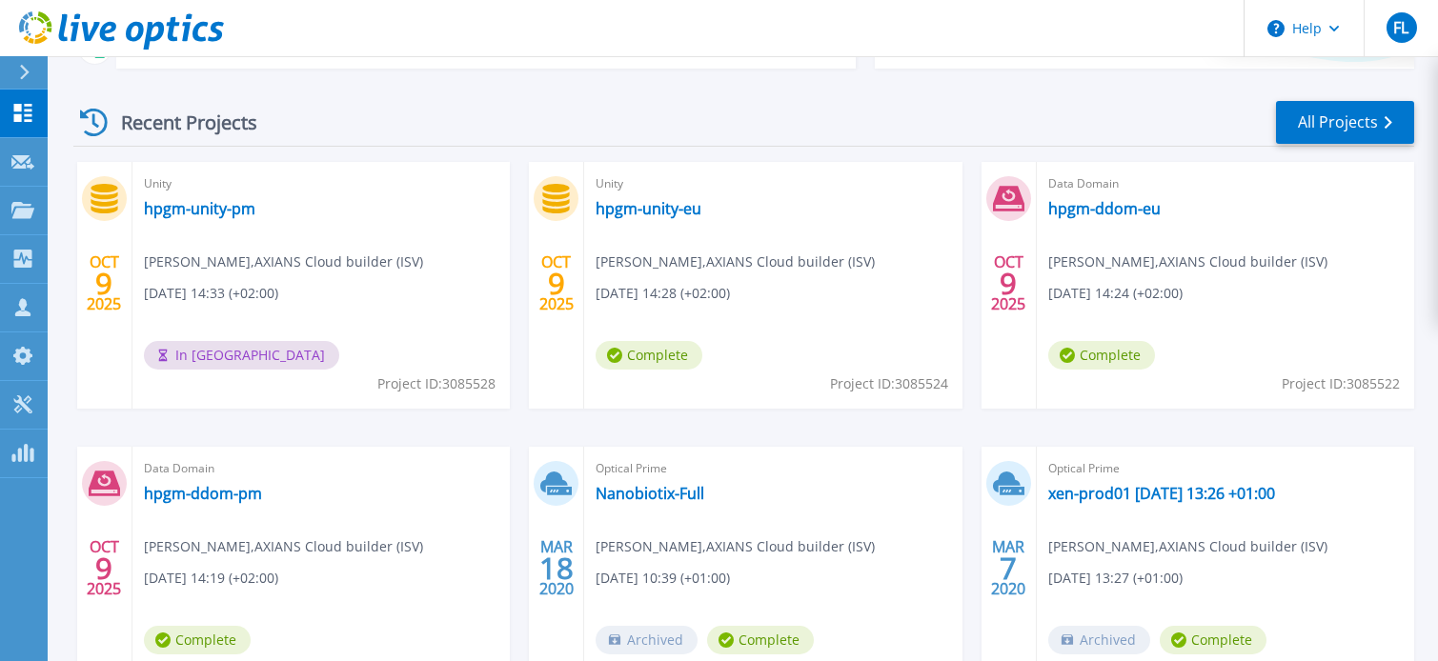
scroll to position [285, 0]
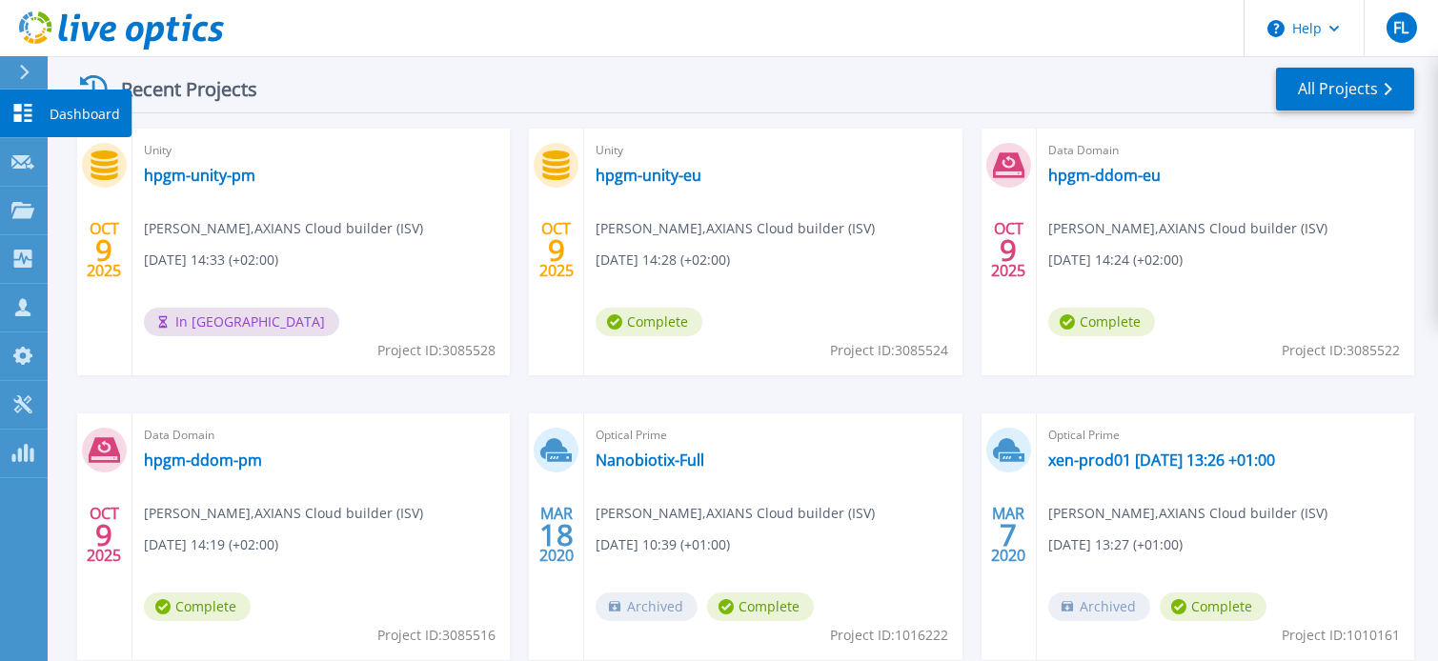
click at [30, 114] on icon at bounding box center [23, 113] width 18 height 18
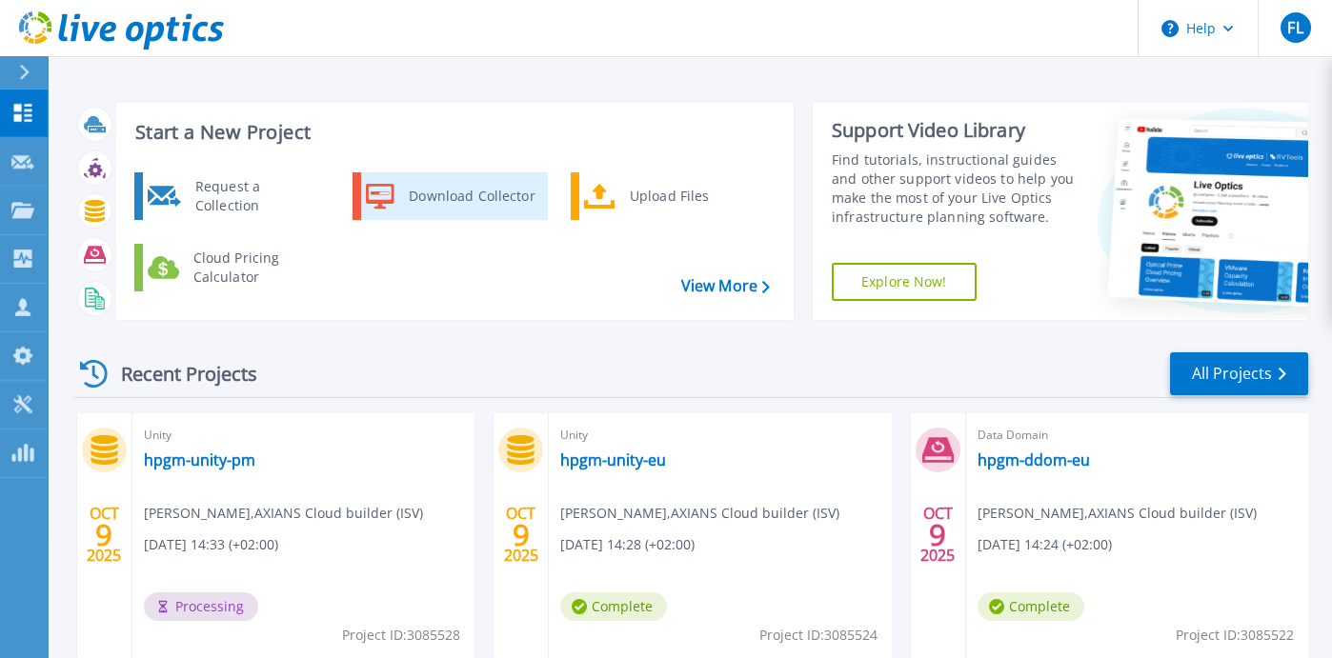
click at [500, 194] on div "Download Collector" at bounding box center [471, 196] width 144 height 38
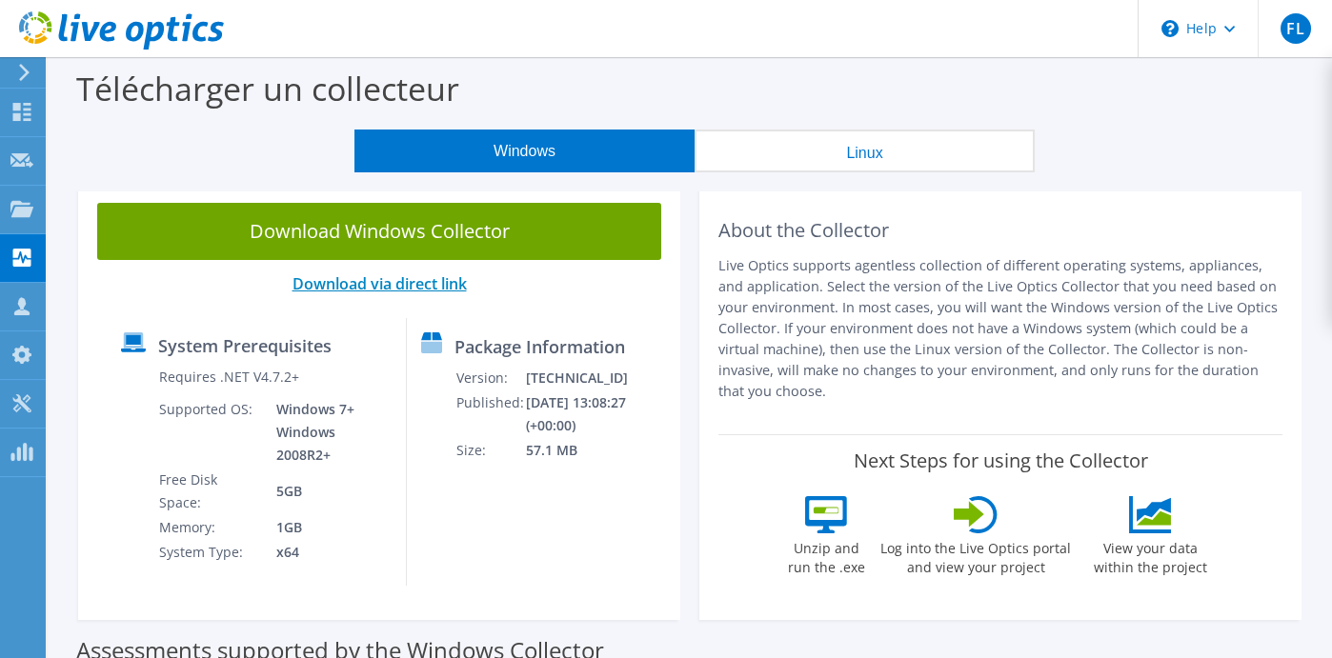
click at [397, 285] on link "Download via direct link" at bounding box center [380, 283] width 174 height 21
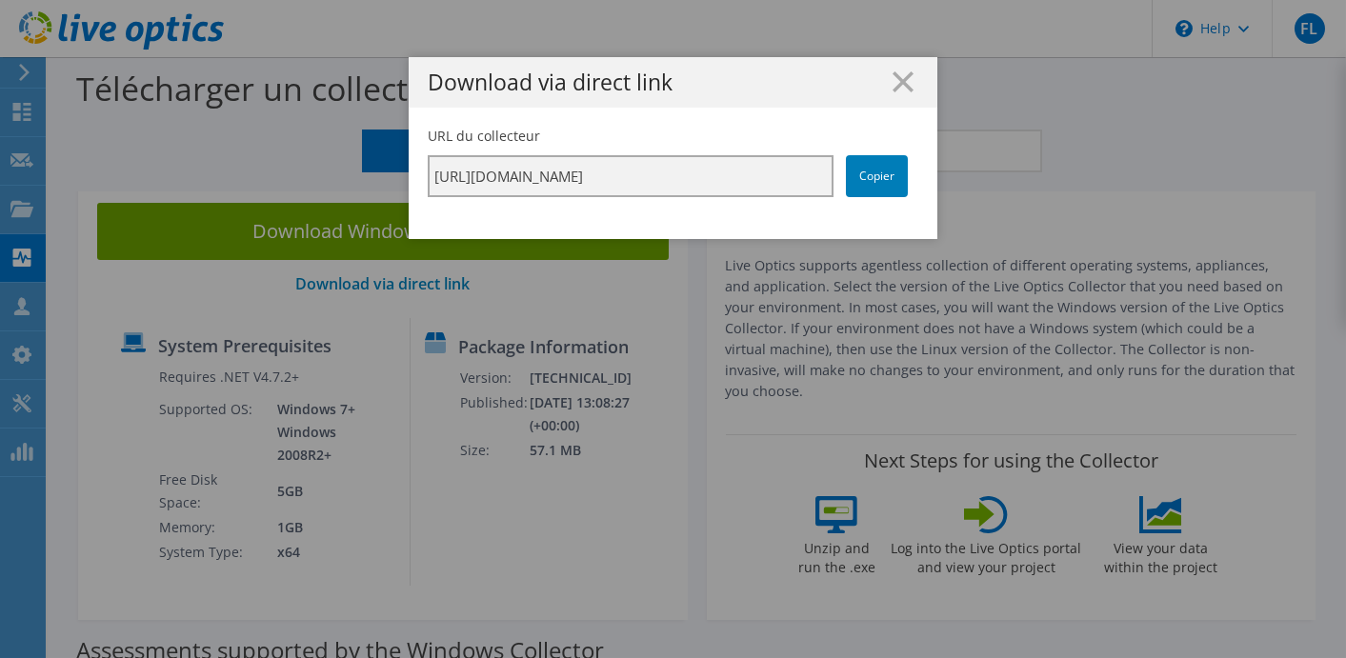
click at [497, 172] on input "https://app.liveoptics.com/collector/direct?request=e0c6fefd-c6a6-4e84-a0b9-8a6…" at bounding box center [631, 176] width 406 height 42
click at [893, 82] on icon at bounding box center [903, 81] width 21 height 21
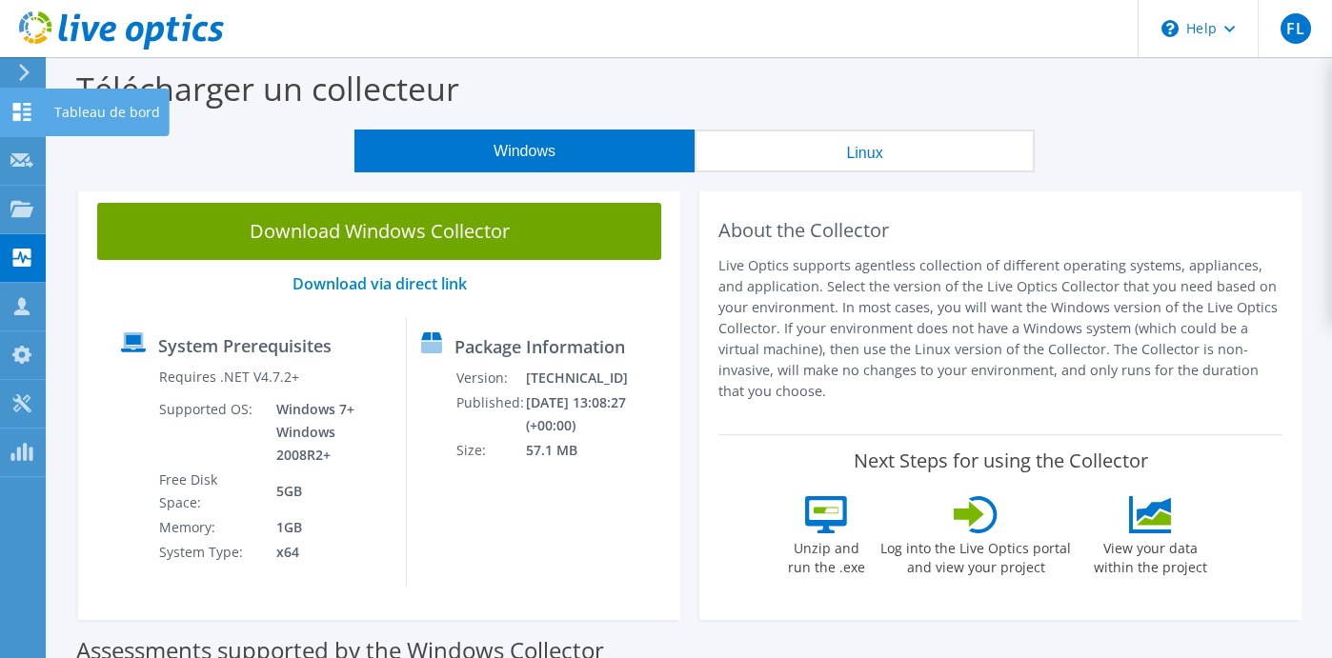
click at [31, 108] on icon at bounding box center [21, 112] width 23 height 18
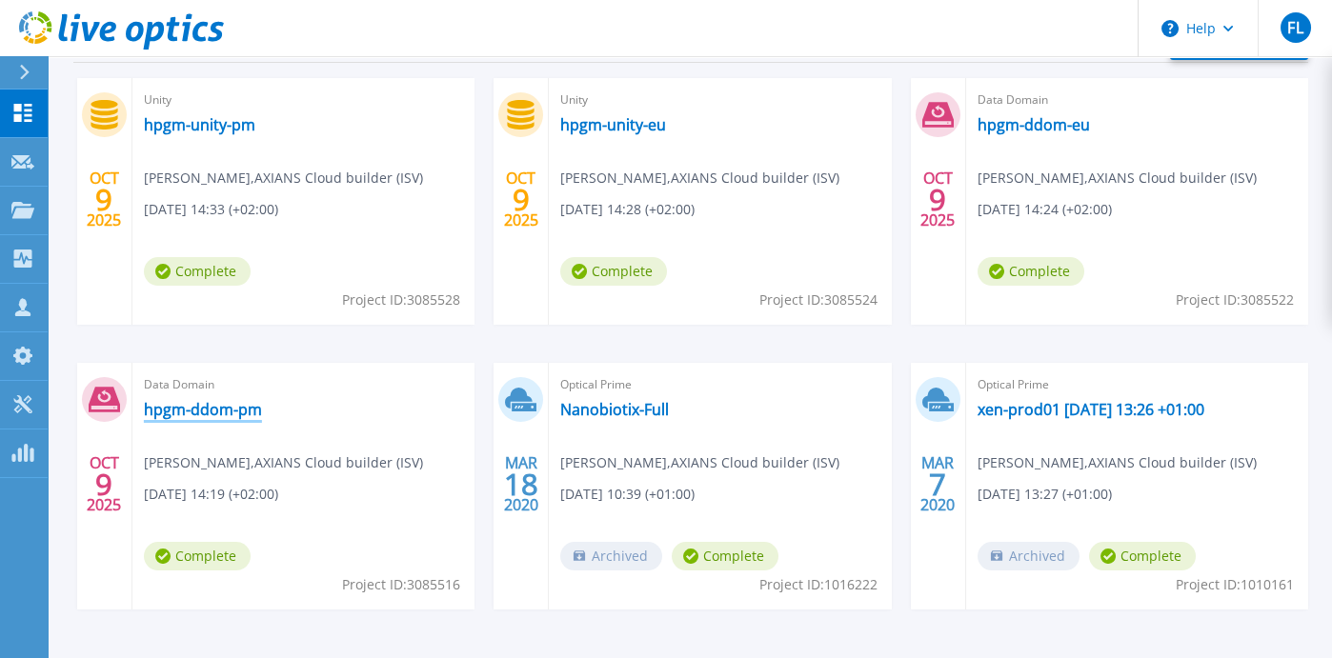
scroll to position [302, 0]
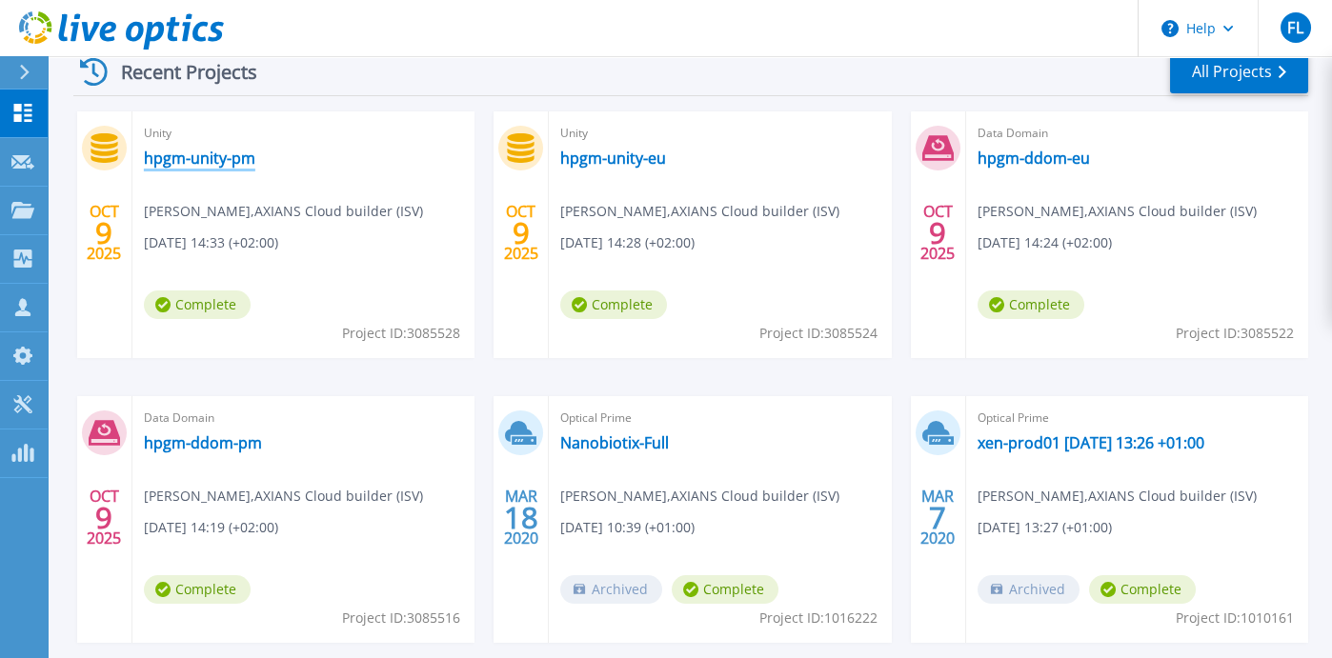
click at [214, 159] on link "hpgm-unity-pm" at bounding box center [199, 158] width 111 height 19
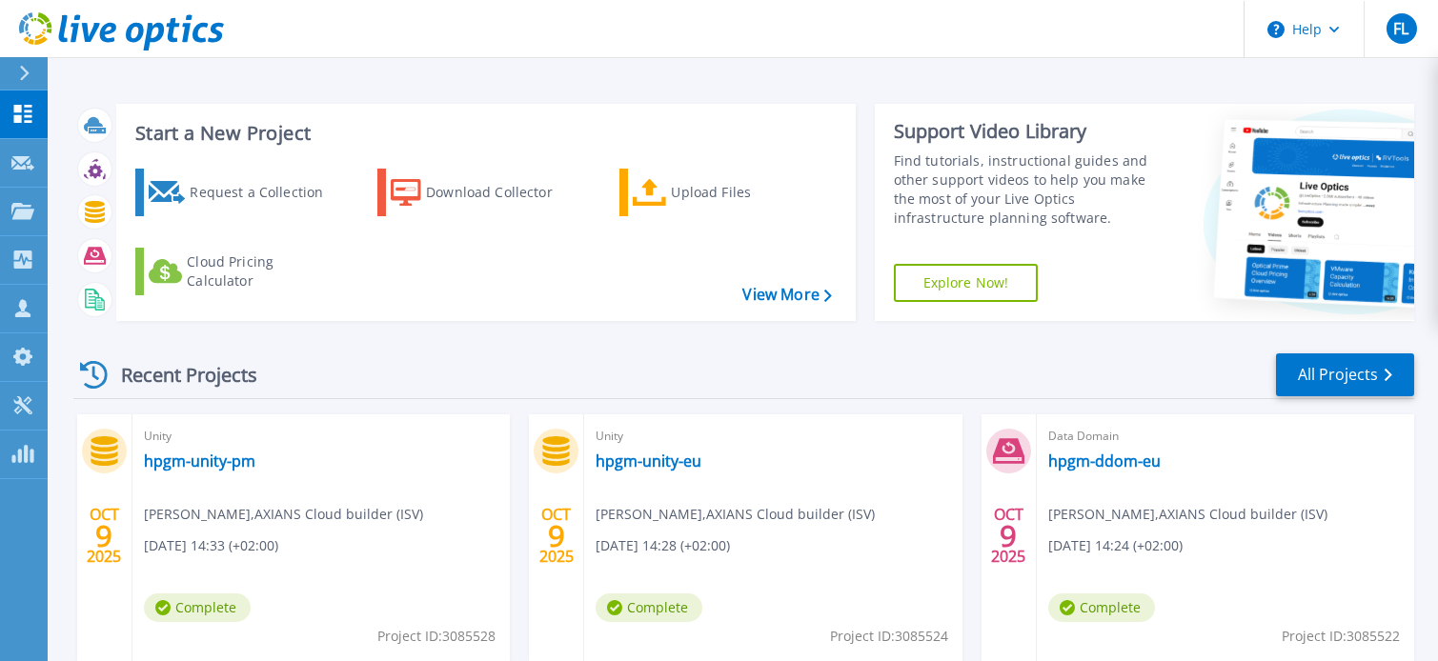
scroll to position [94, 0]
